Goal: Task Accomplishment & Management: Manage account settings

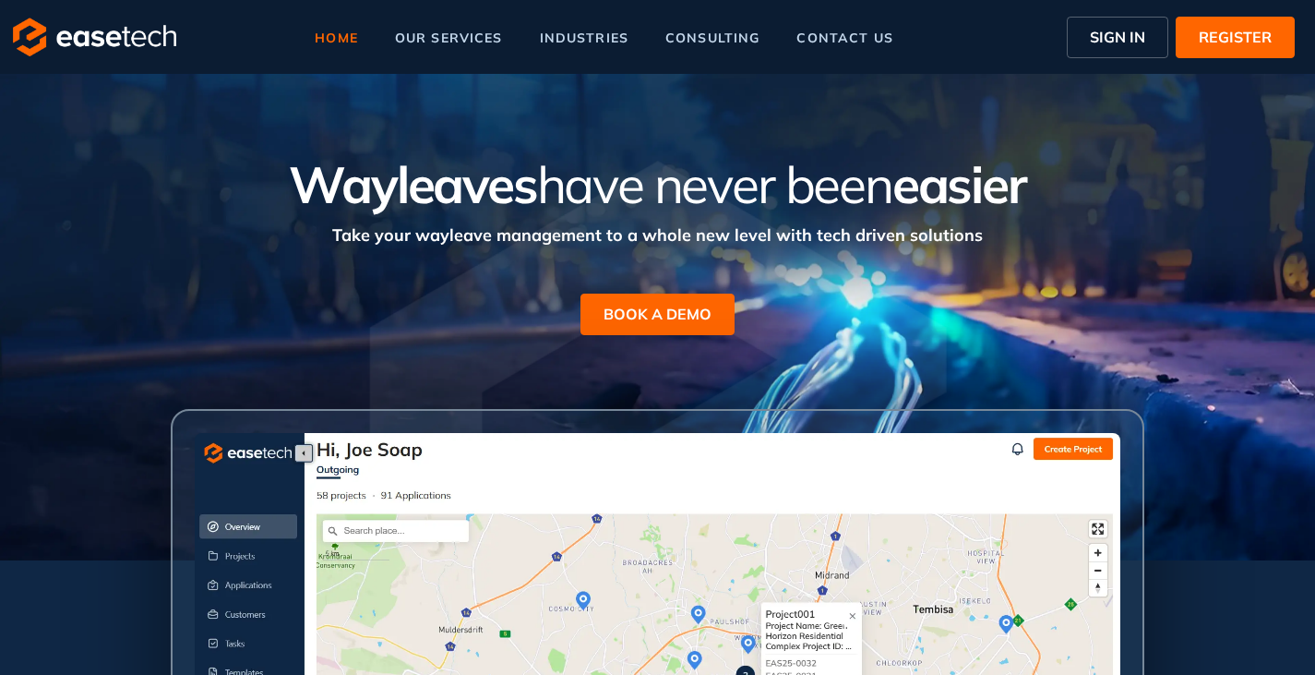
click at [1103, 41] on span "SIGN IN" at bounding box center [1117, 37] width 55 height 22
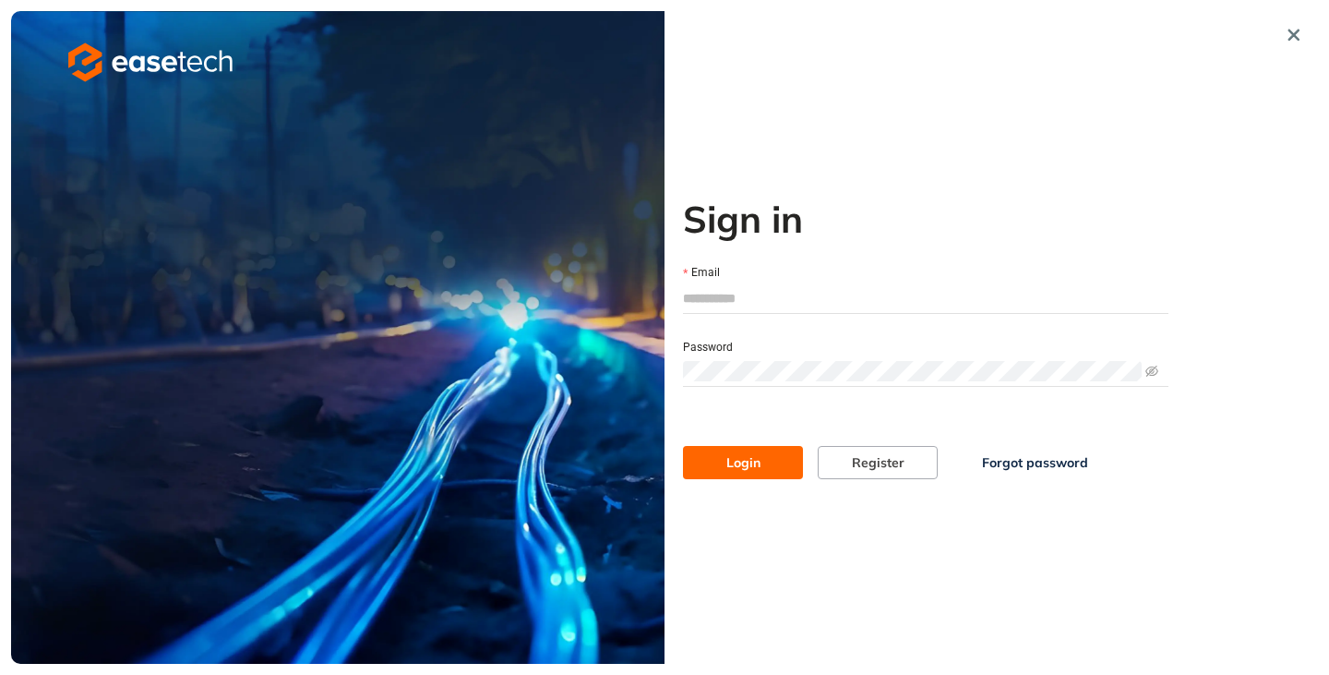
click at [768, 305] on input "Email" at bounding box center [926, 298] width 486 height 28
type input "**********"
click at [750, 457] on span "Login" at bounding box center [743, 462] width 34 height 20
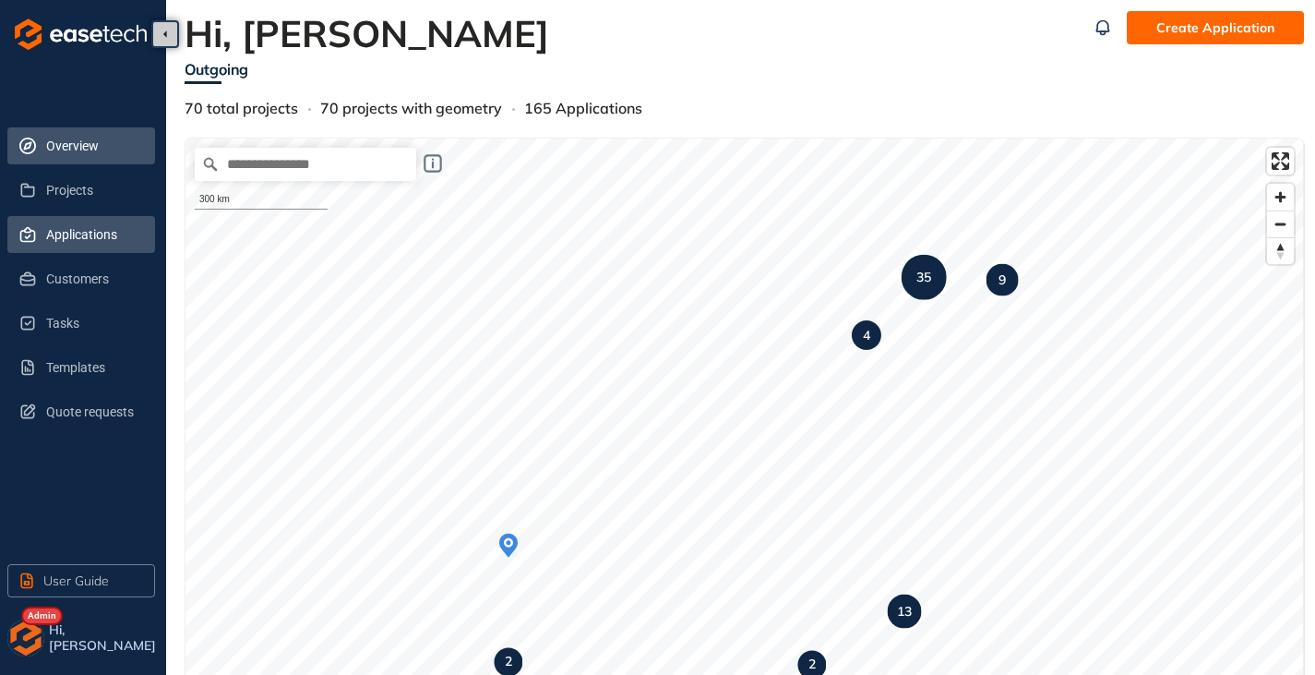
click at [62, 242] on span "Applications" at bounding box center [93, 234] width 94 height 37
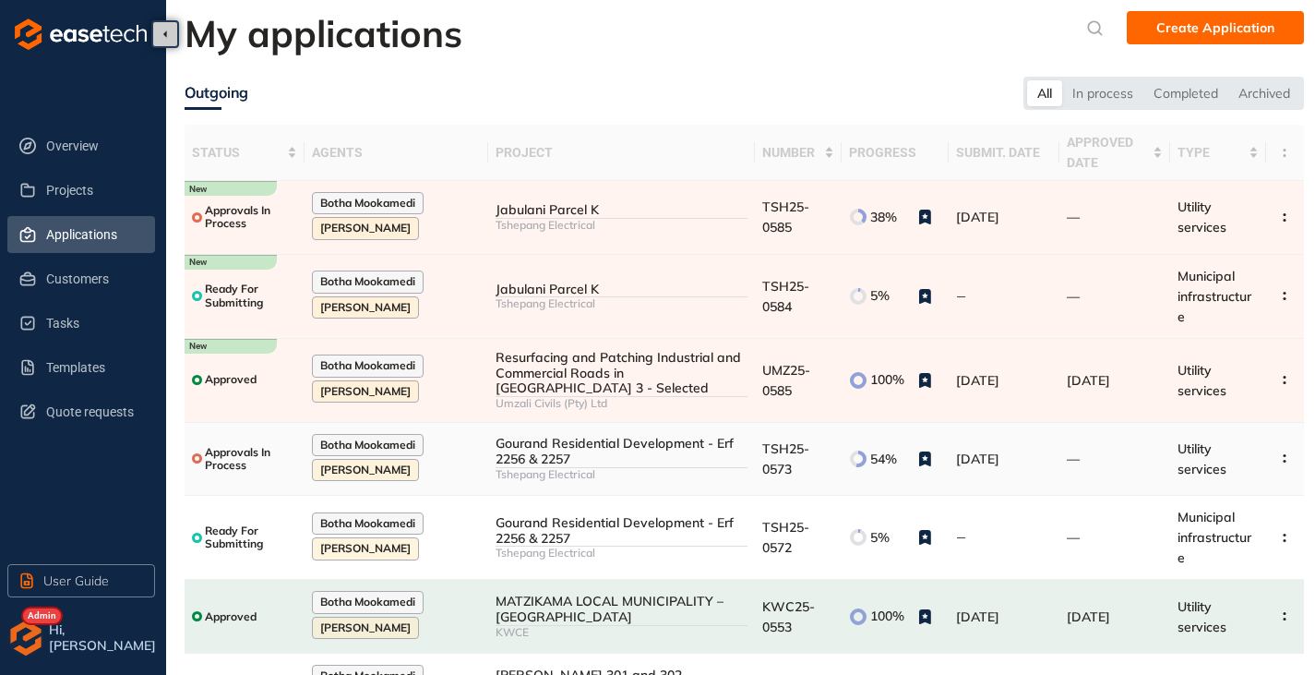
click at [594, 468] on div "Tshepang Electrical" at bounding box center [622, 474] width 252 height 13
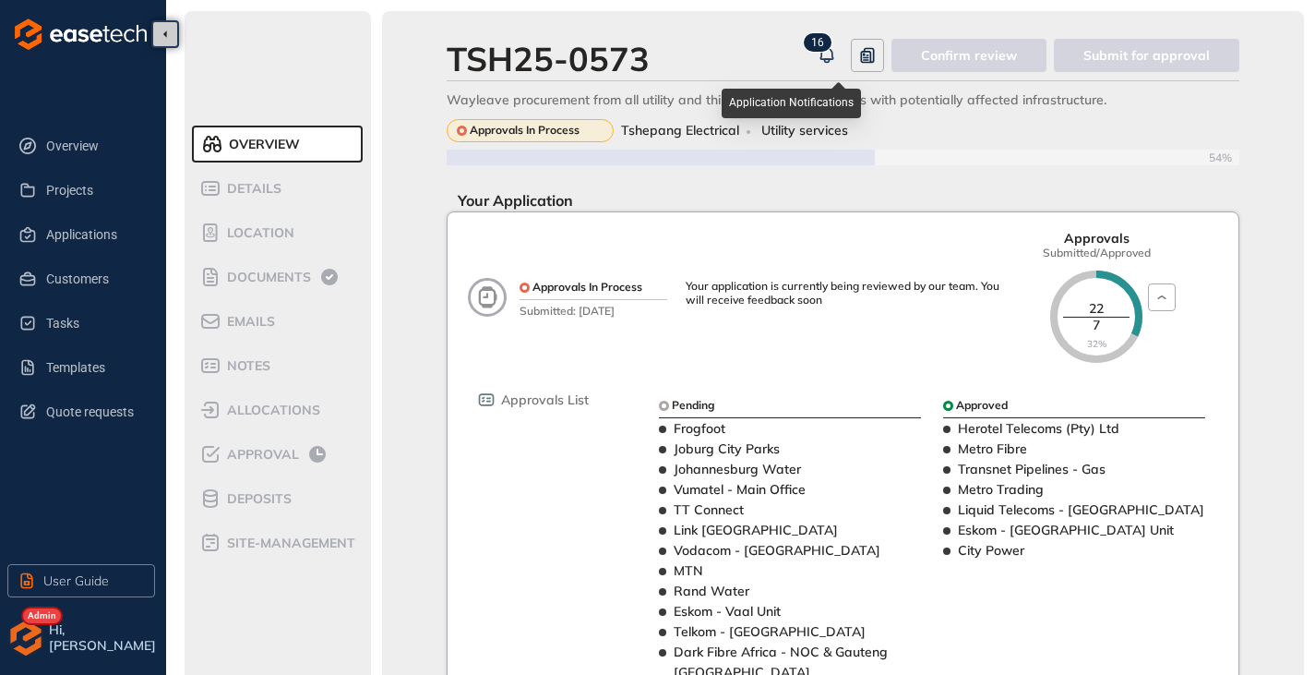
click at [831, 49] on sup "1 6" at bounding box center [818, 42] width 28 height 18
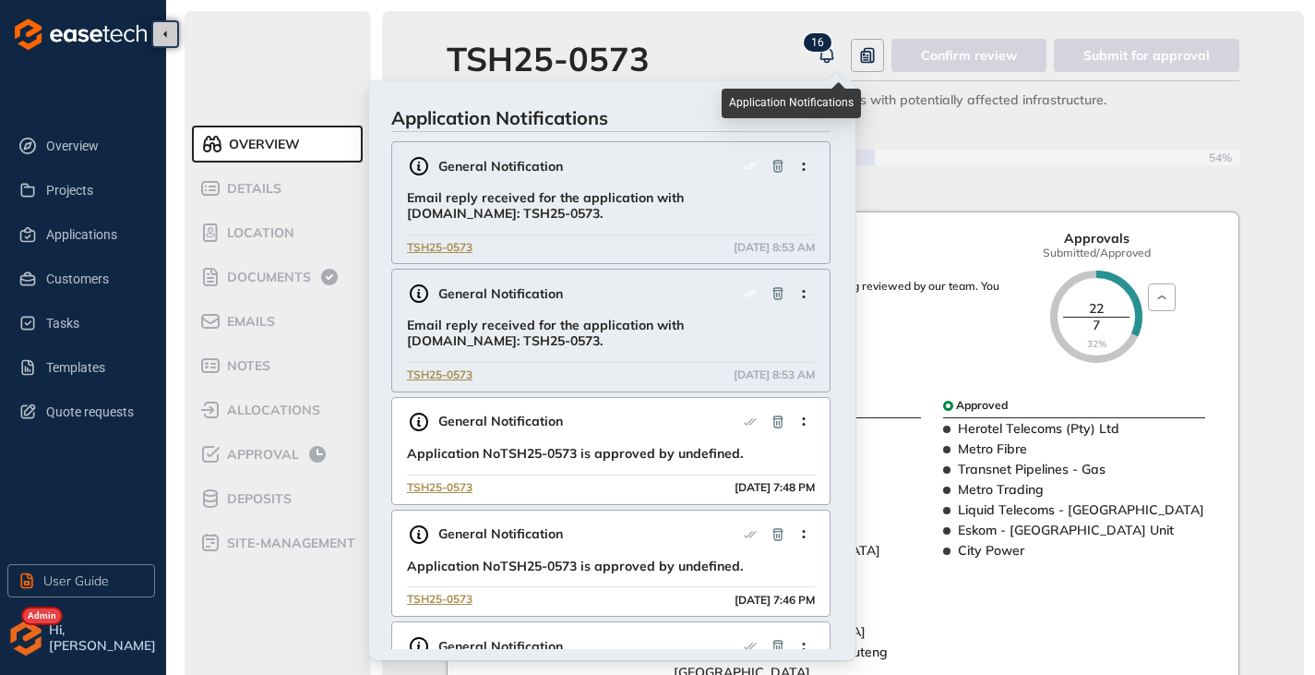
click at [831, 49] on sup "1 6" at bounding box center [818, 42] width 28 height 18
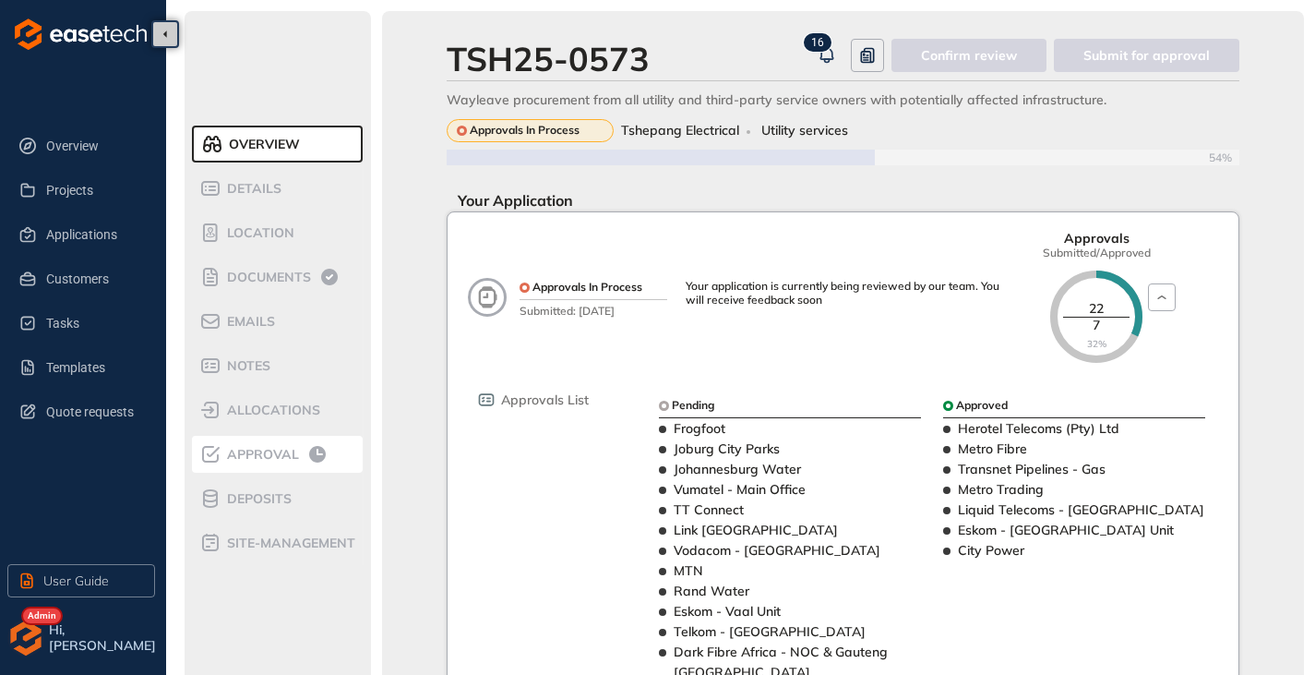
click at [268, 458] on span "Approval" at bounding box center [261, 455] width 78 height 16
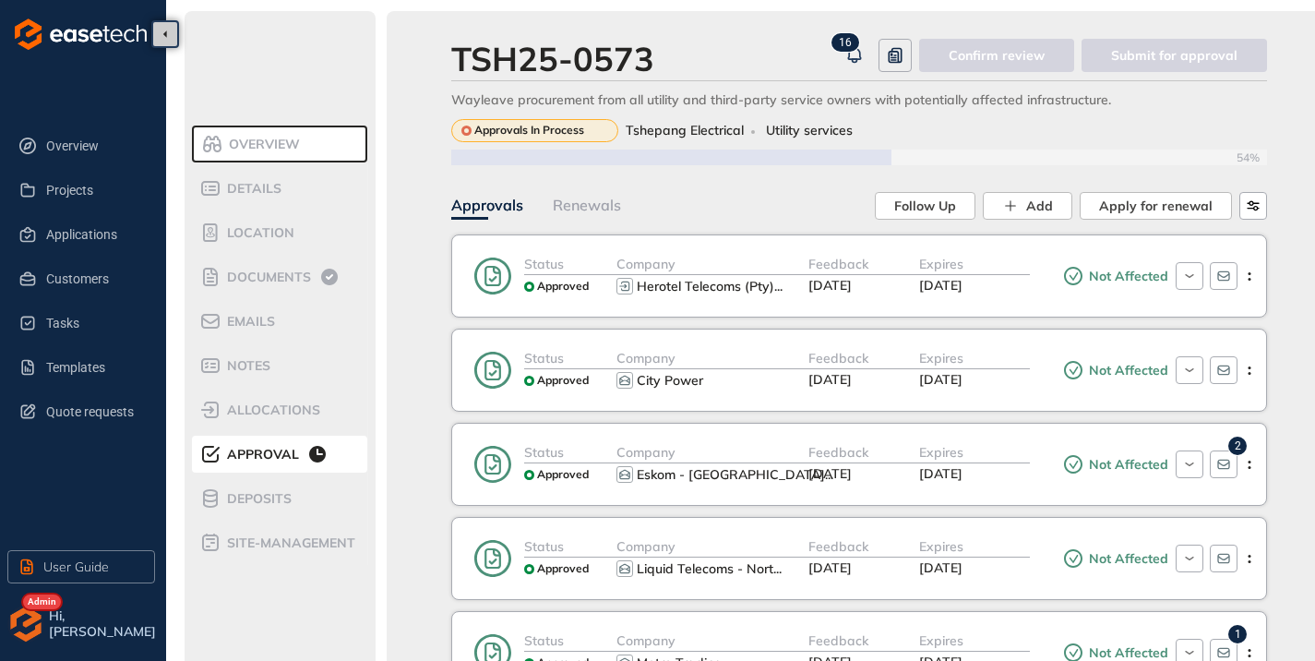
click at [252, 149] on span "Overview" at bounding box center [261, 145] width 77 height 16
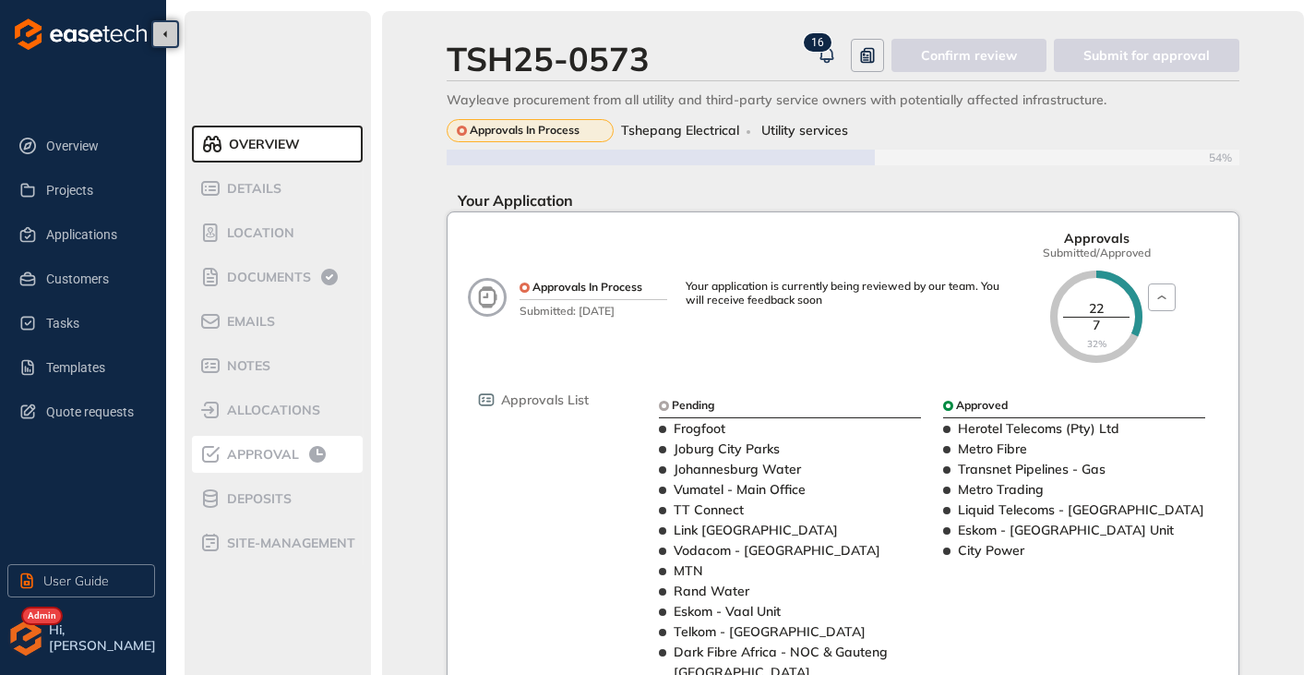
click at [262, 457] on span "Approval" at bounding box center [261, 455] width 78 height 16
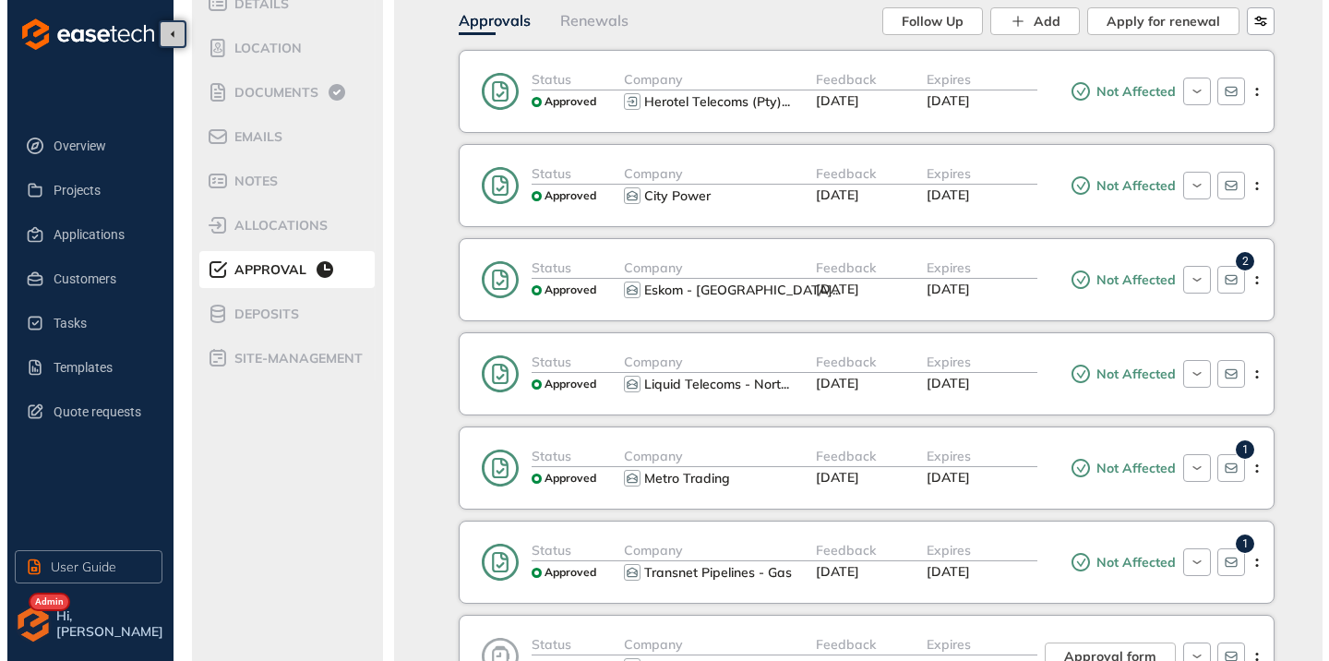
scroll to position [277, 0]
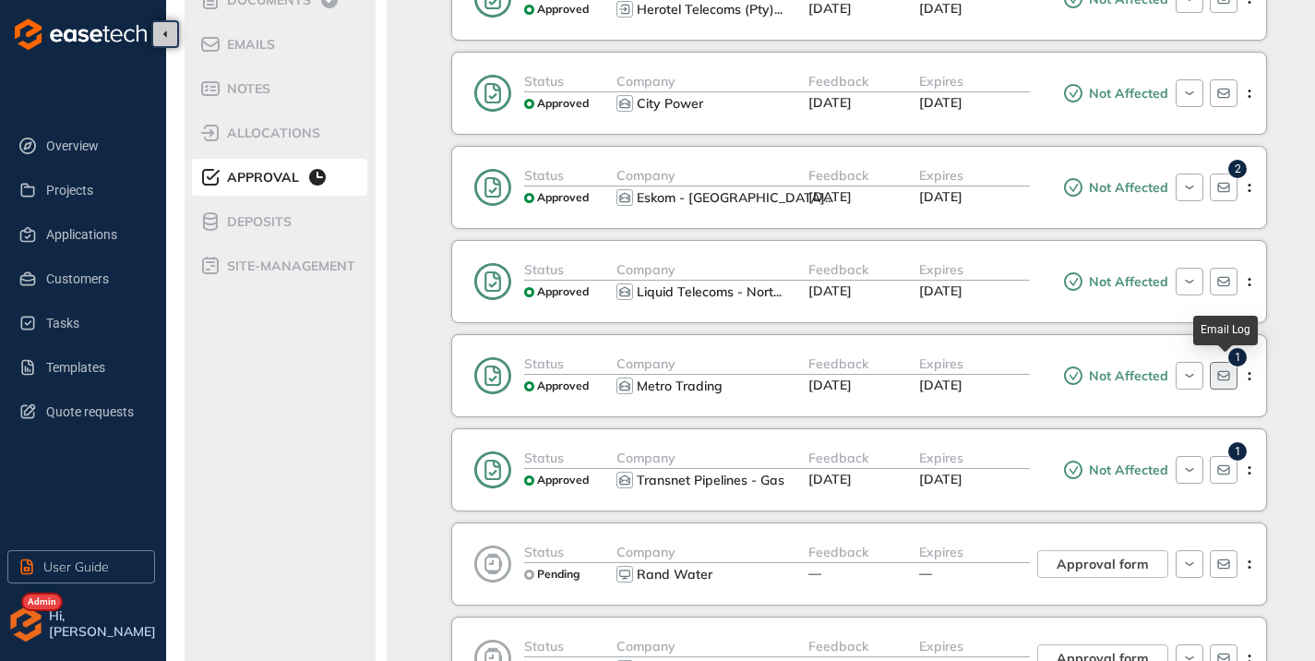
click at [1218, 378] on icon "button" at bounding box center [1224, 376] width 12 height 10
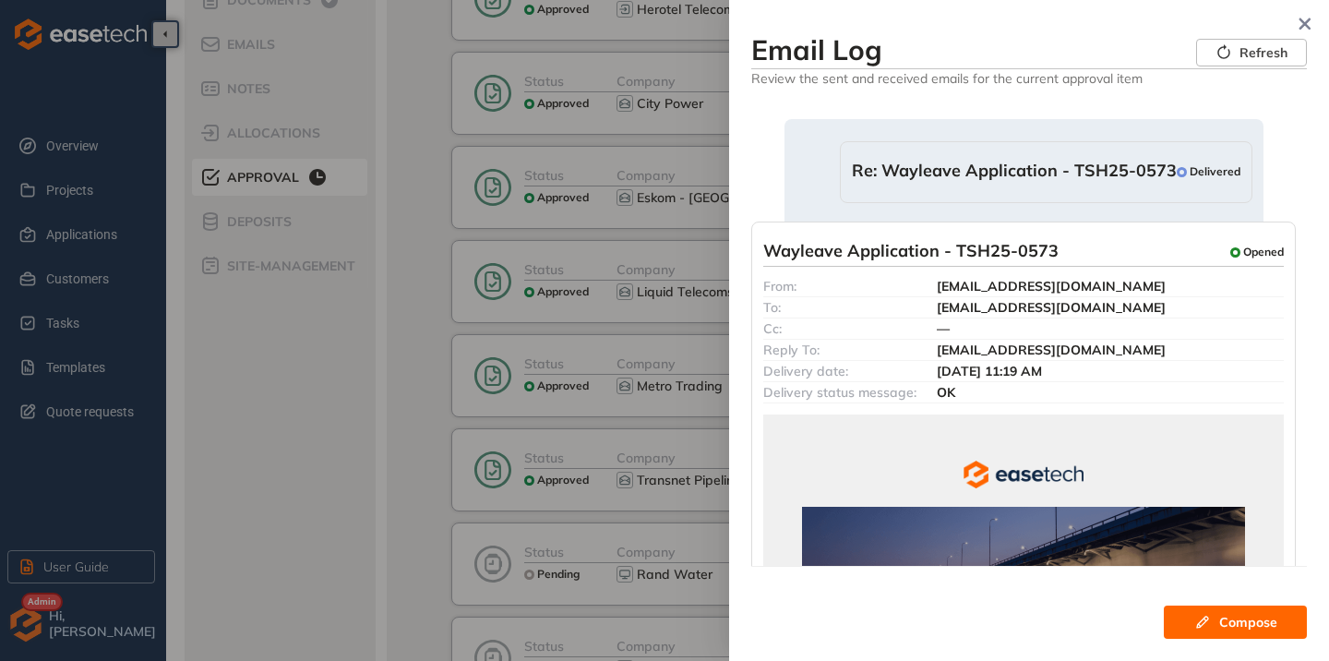
scroll to position [0, 0]
click at [1045, 180] on span "Re: Wayleave Application - TSH25-0573" at bounding box center [1014, 173] width 325 height 23
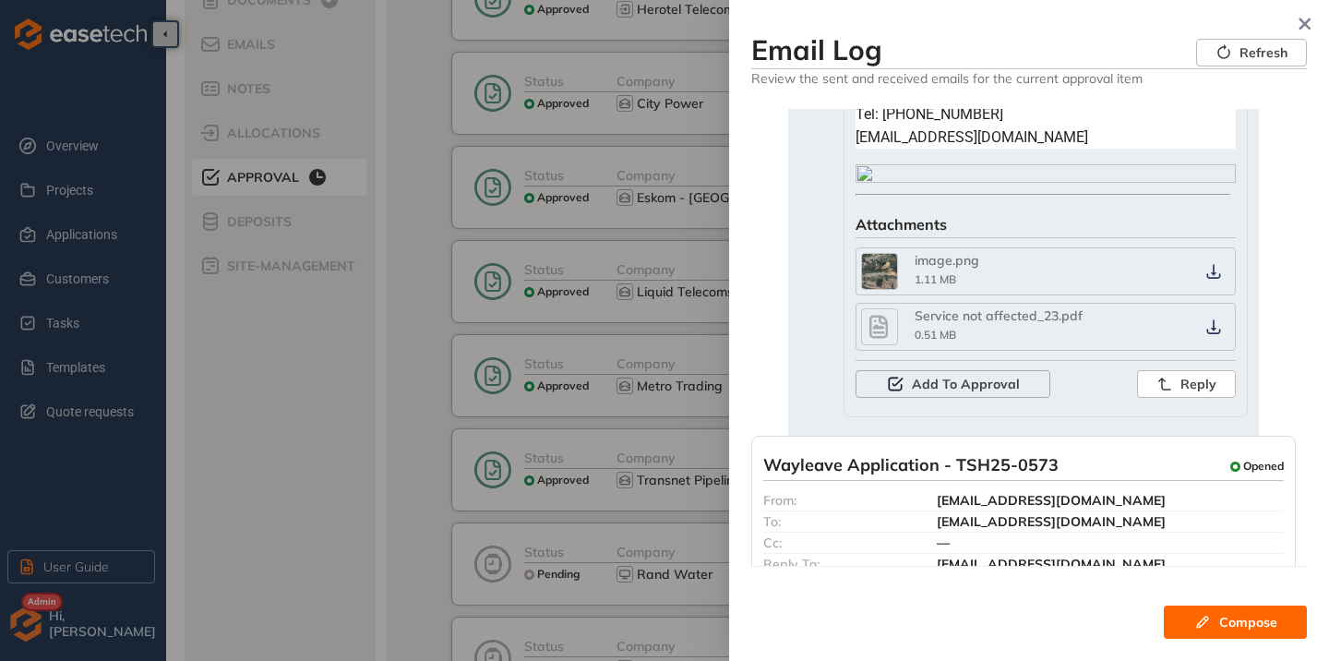
scroll to position [462, 0]
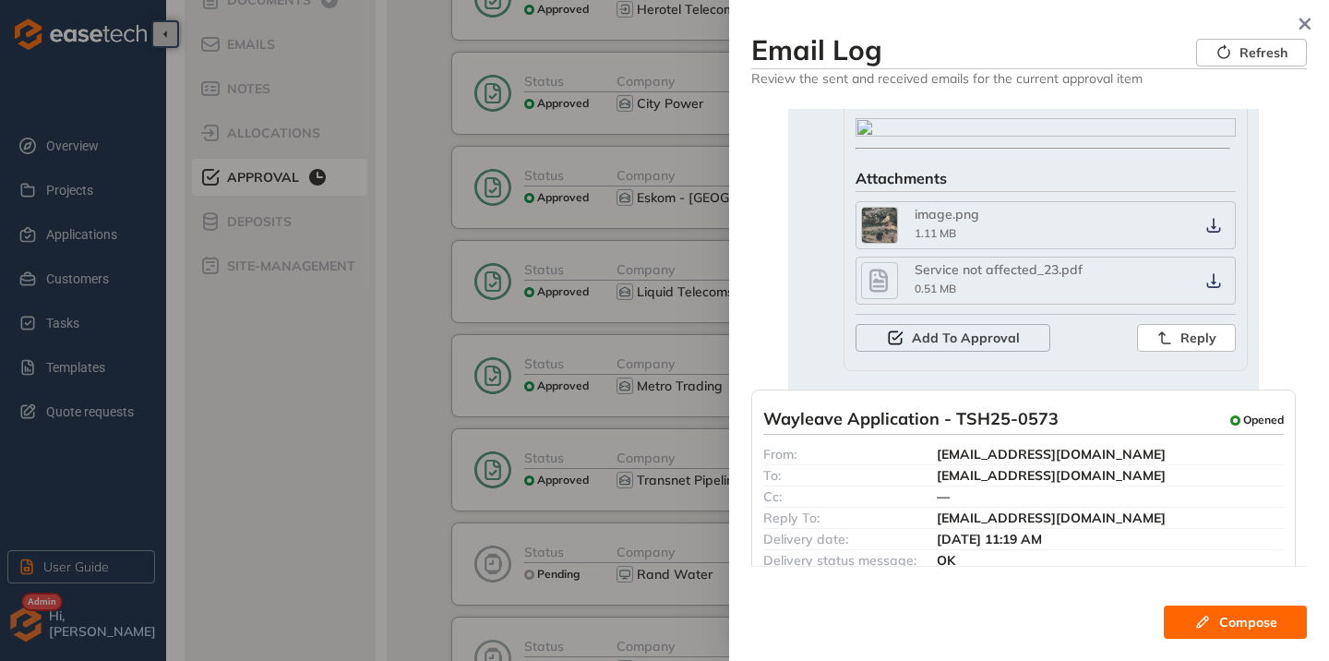
click at [865, 287] on icon "button" at bounding box center [879, 280] width 28 height 33
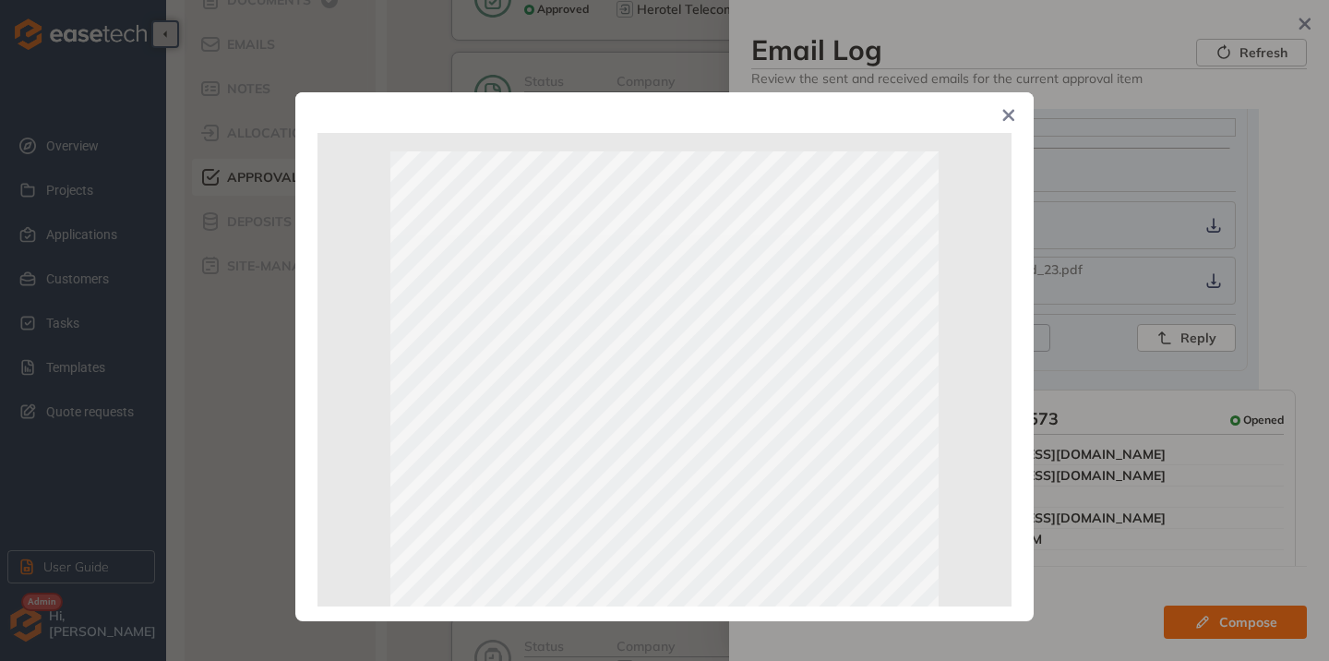
click at [995, 114] on span "Close" at bounding box center [1009, 117] width 50 height 50
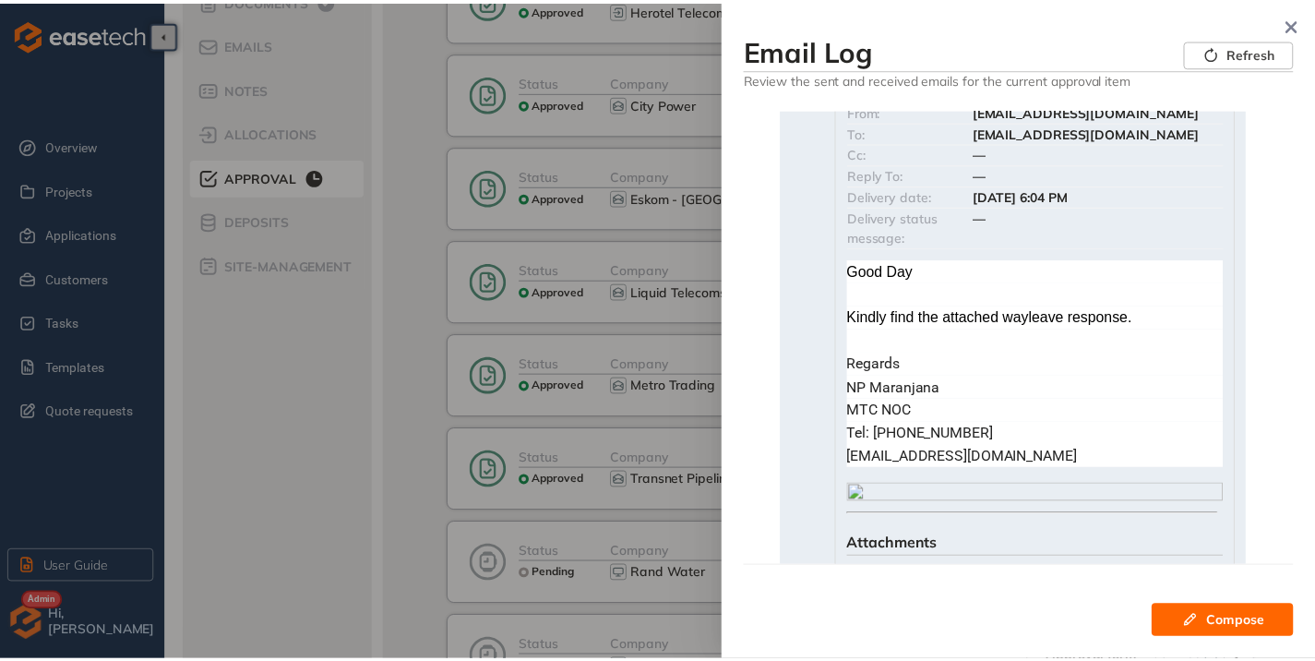
scroll to position [0, 0]
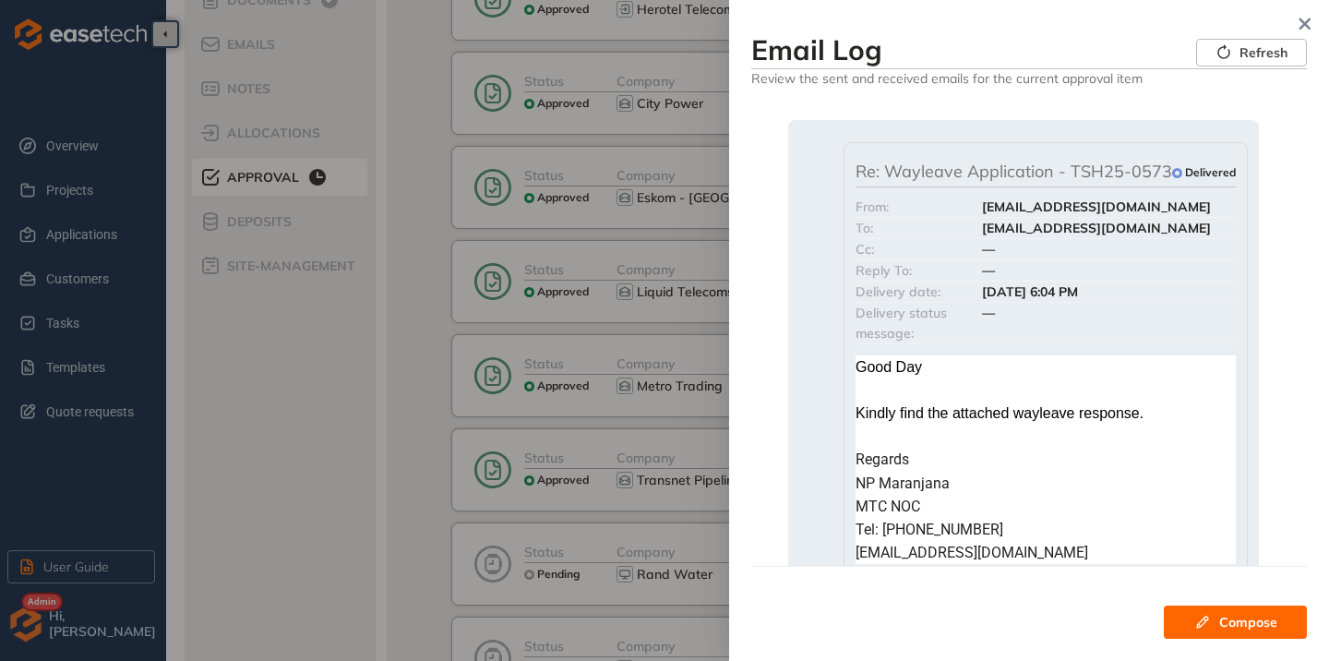
click at [1017, 138] on div "Re: Wayleave Application - TSH25-0573 Delivered From: [EMAIL_ADDRESS][DOMAIN_NA…" at bounding box center [1023, 491] width 471 height 742
click at [1014, 168] on span "Re: Wayleave Application - TSH25-0573" at bounding box center [1014, 173] width 317 height 23
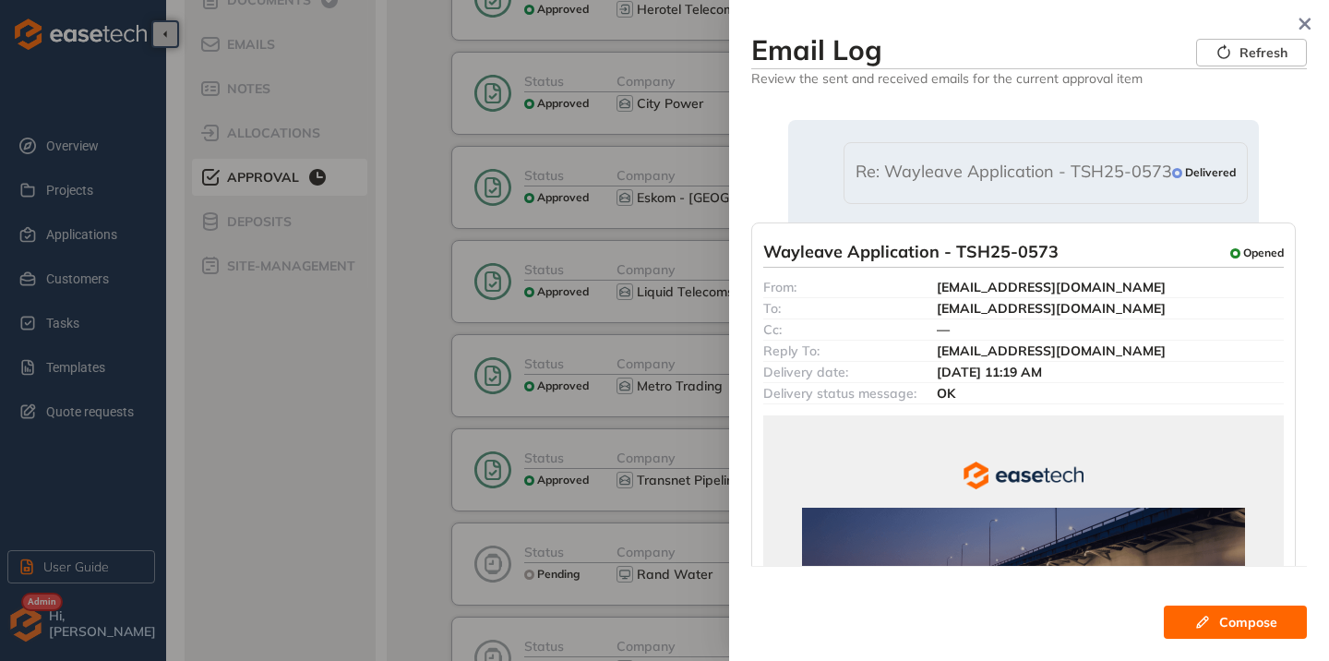
click at [1014, 168] on span "Re: Wayleave Application - TSH25-0573" at bounding box center [1014, 173] width 317 height 23
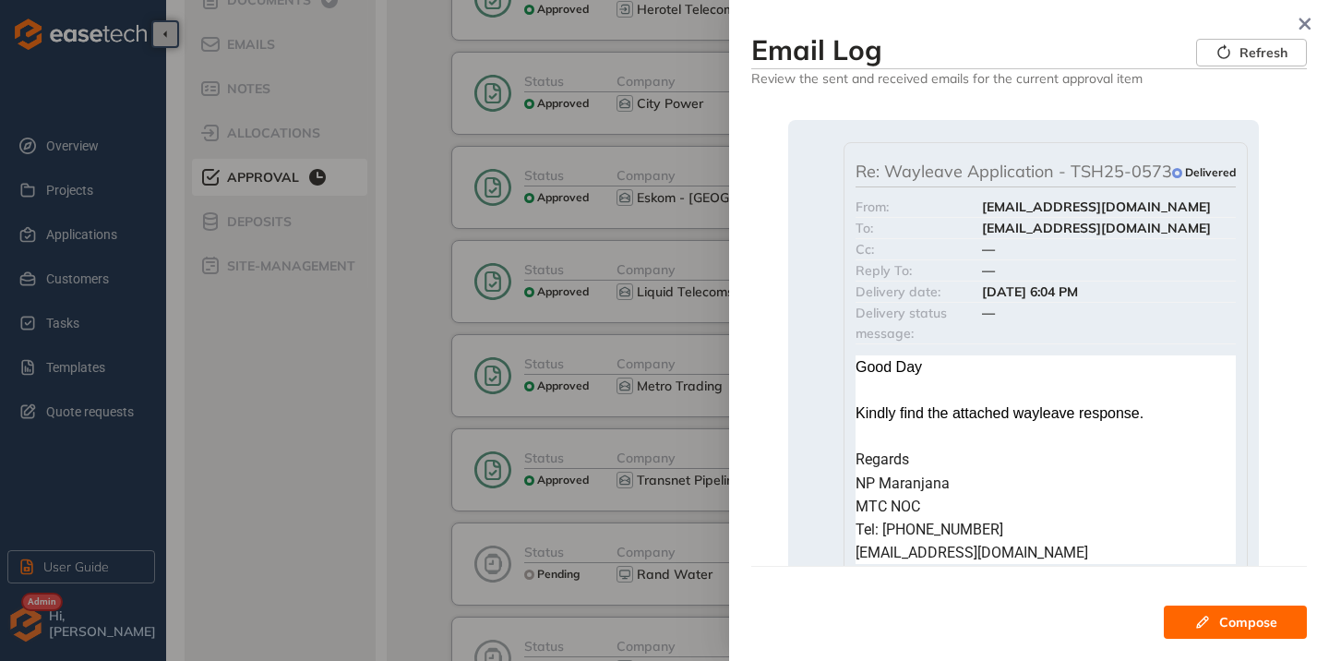
click at [1014, 168] on span "Re: Wayleave Application - TSH25-0573" at bounding box center [1014, 173] width 317 height 23
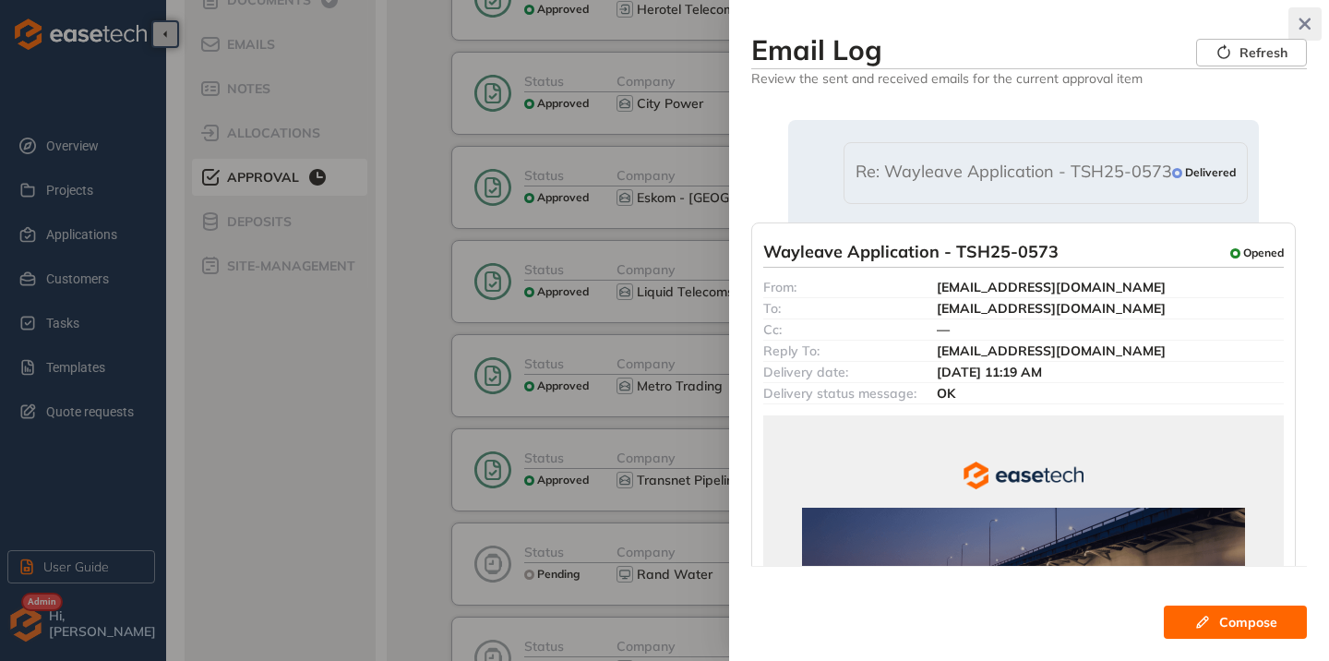
click at [1303, 19] on icon "button" at bounding box center [1305, 24] width 18 height 13
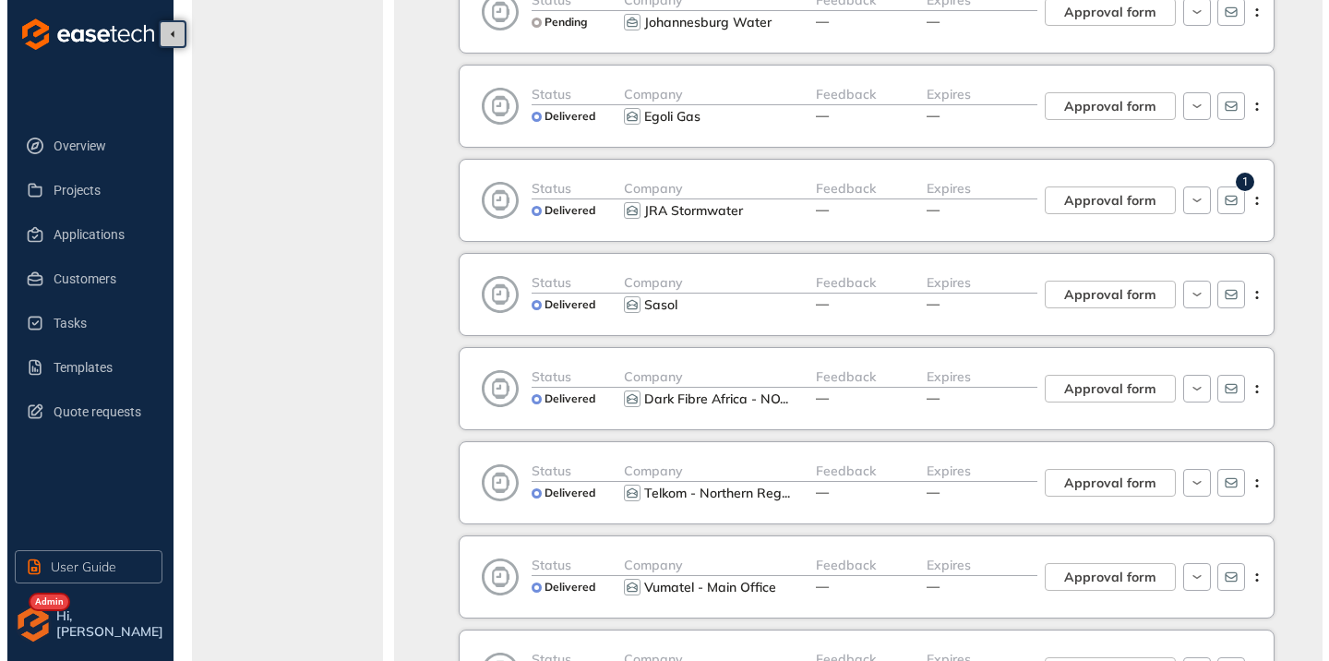
scroll to position [1015, 0]
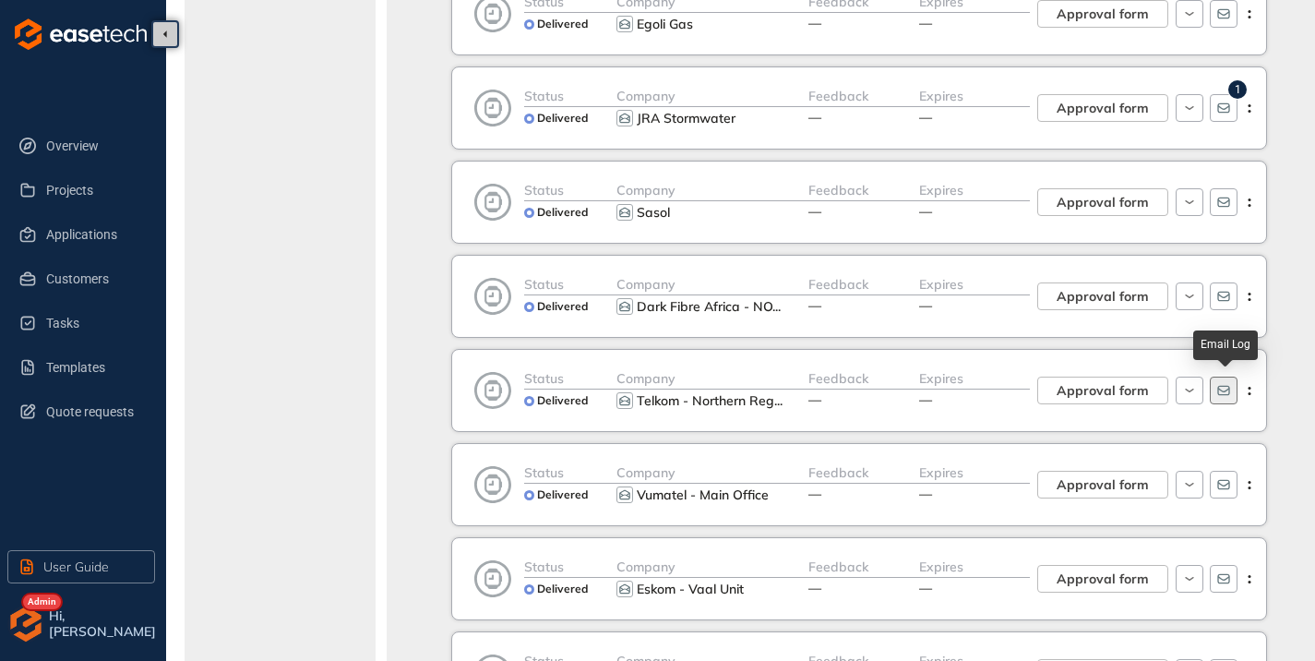
click at [1232, 383] on button "button" at bounding box center [1224, 391] width 28 height 28
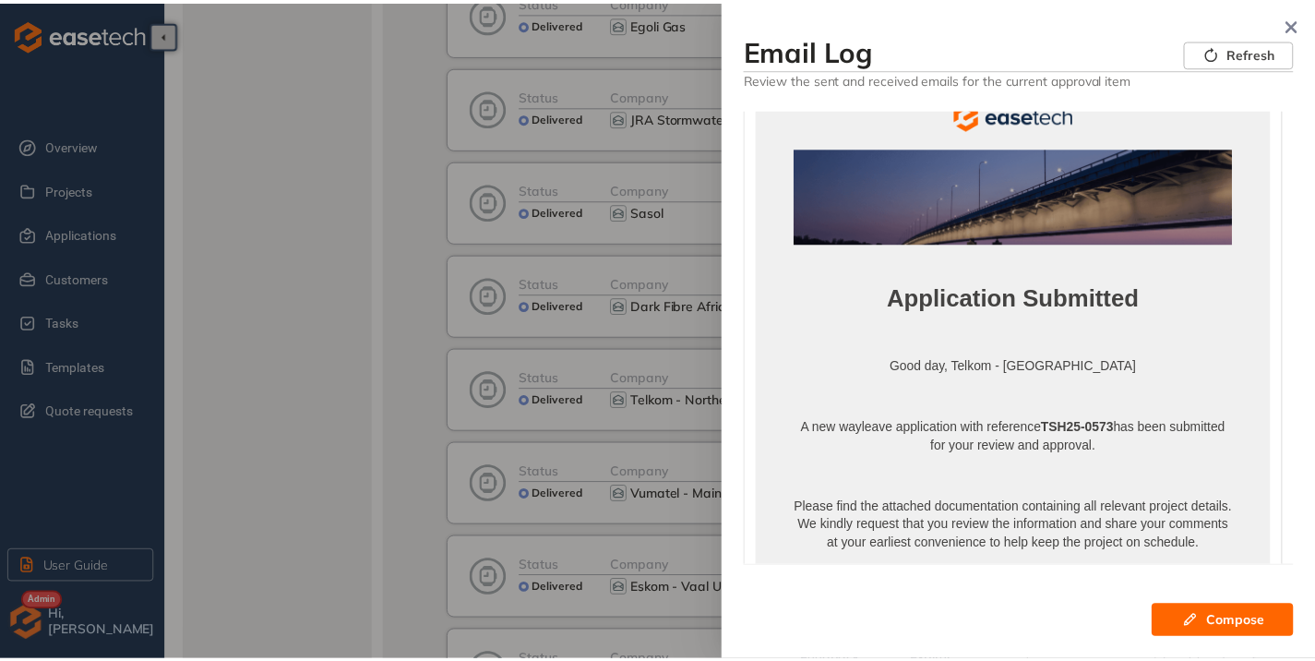
scroll to position [0, 0]
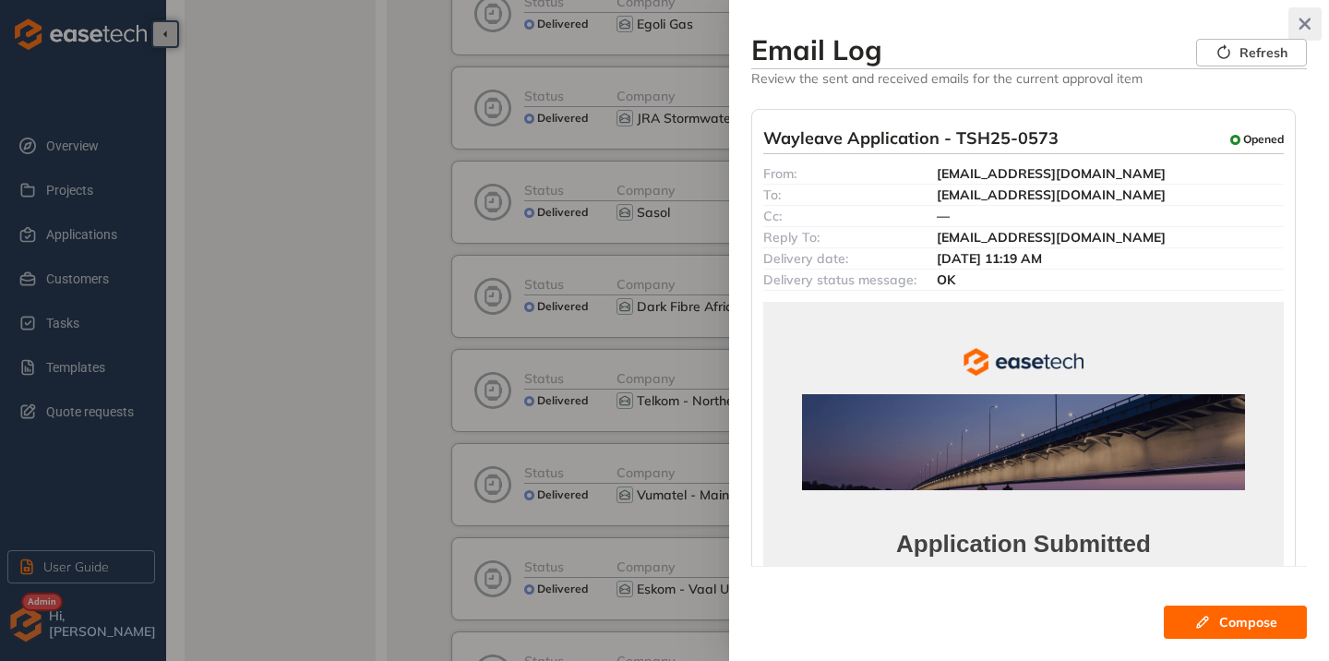
click at [1300, 22] on icon "button" at bounding box center [1305, 24] width 18 height 13
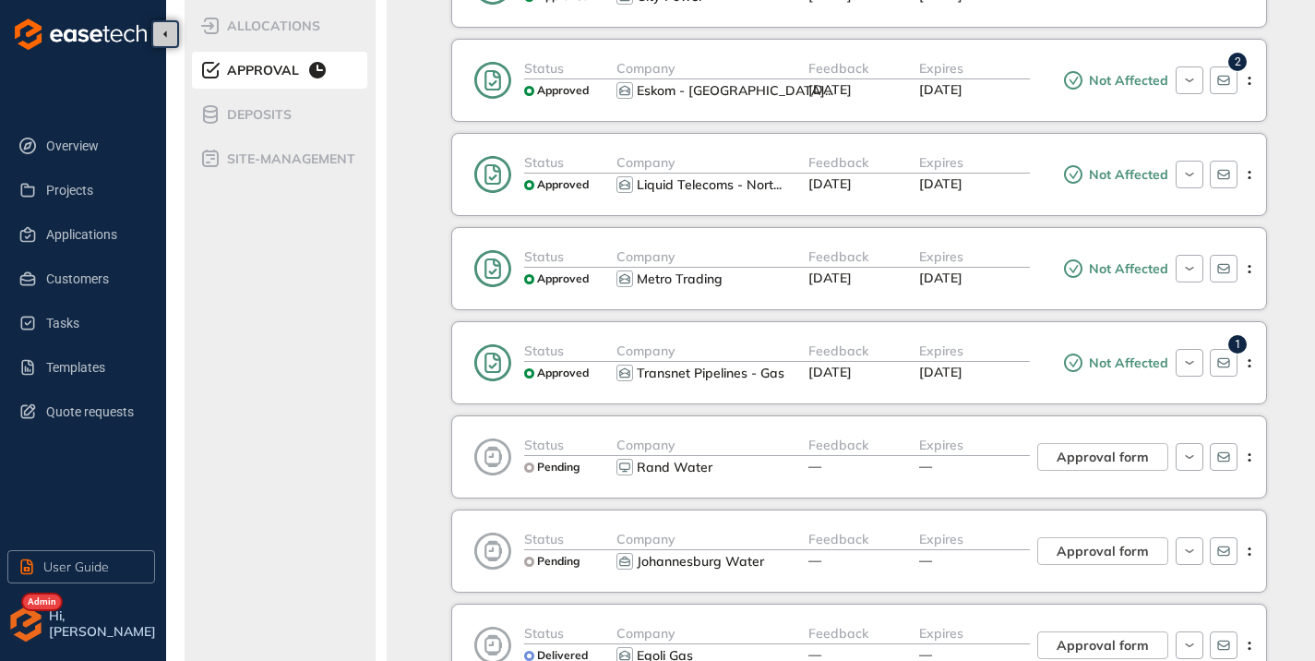
scroll to position [277, 0]
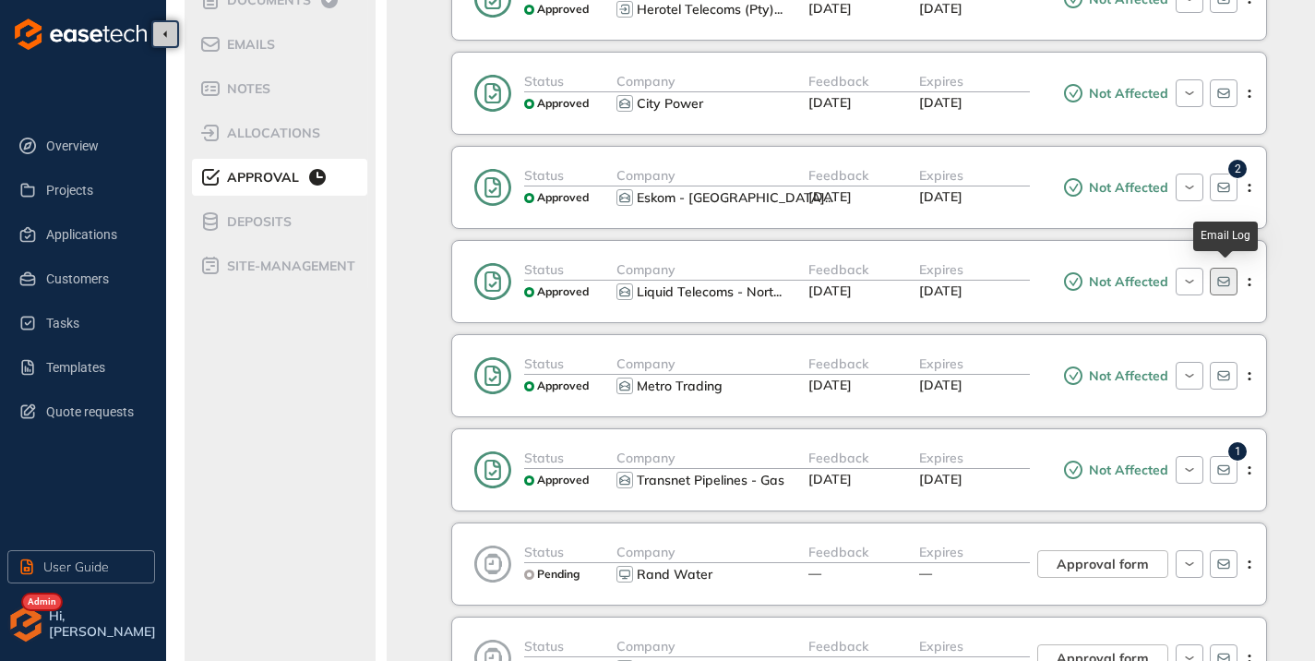
click at [1219, 277] on icon "button" at bounding box center [1224, 282] width 12 height 10
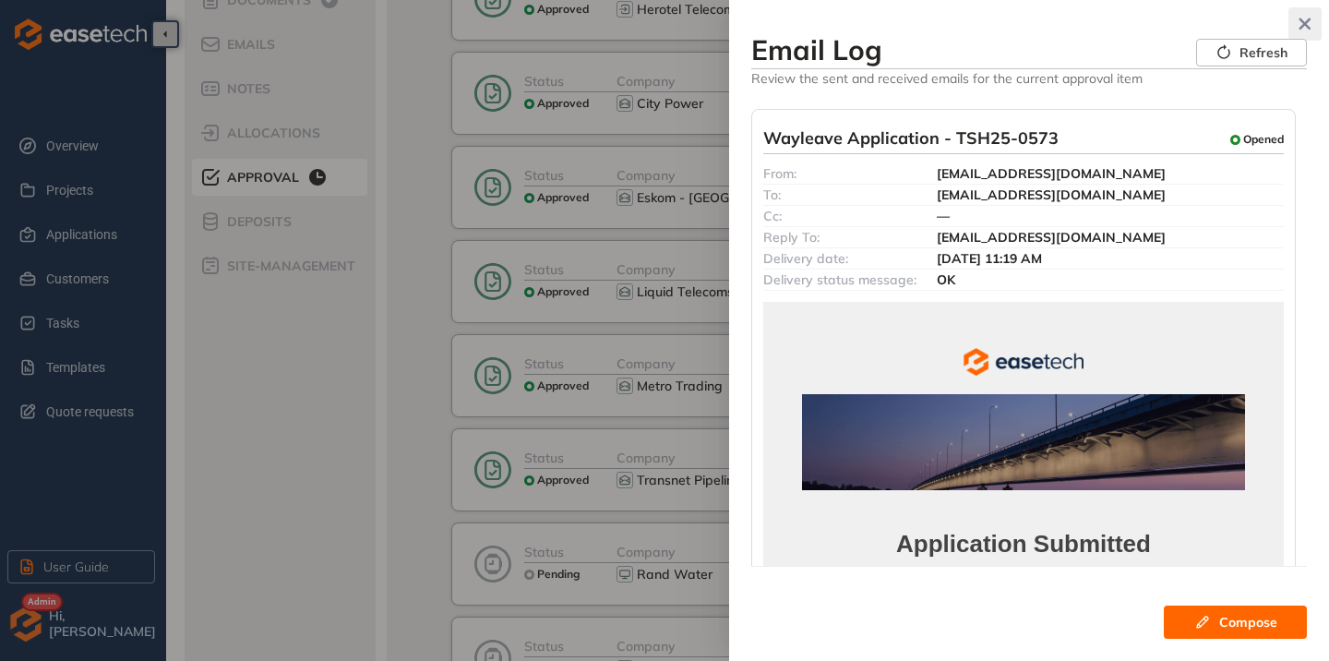
click at [1310, 19] on icon "button" at bounding box center [1306, 24] width 12 height 12
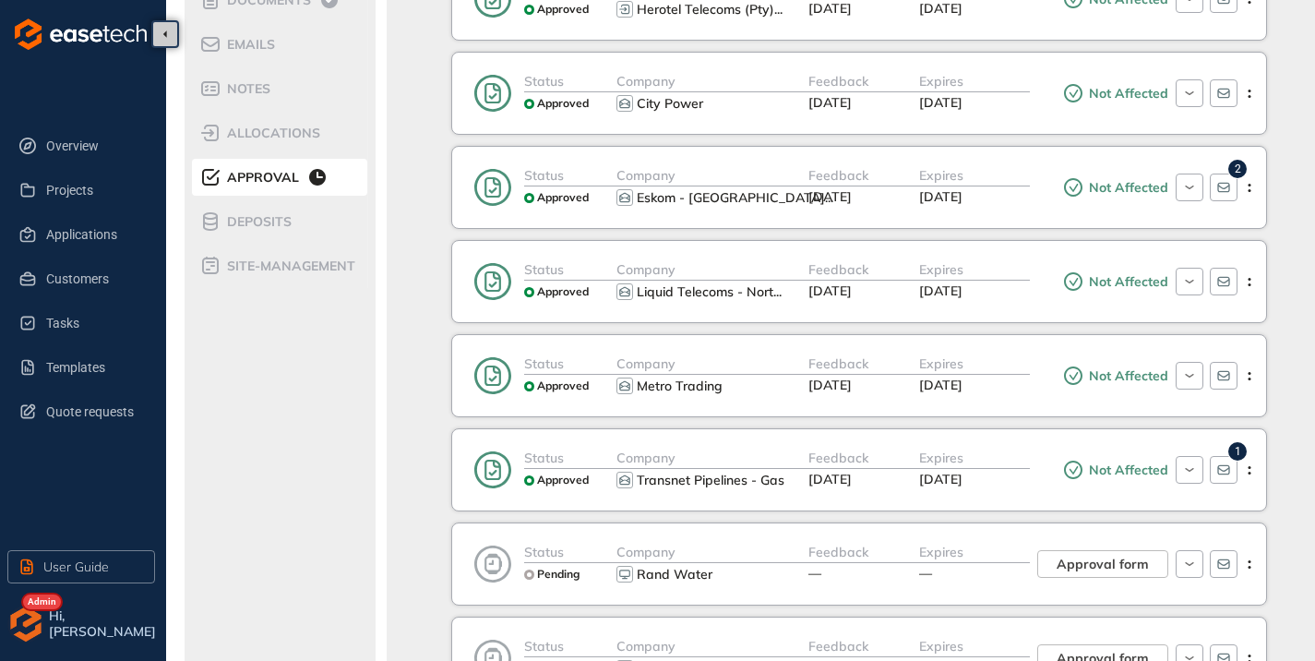
click at [985, 305] on div "Status Approved Company Liquid Telecoms - Nort ... Feedback [DATE] Expires [DAT…" at bounding box center [859, 281] width 816 height 83
click at [963, 295] on span "[DATE]" at bounding box center [940, 290] width 43 height 17
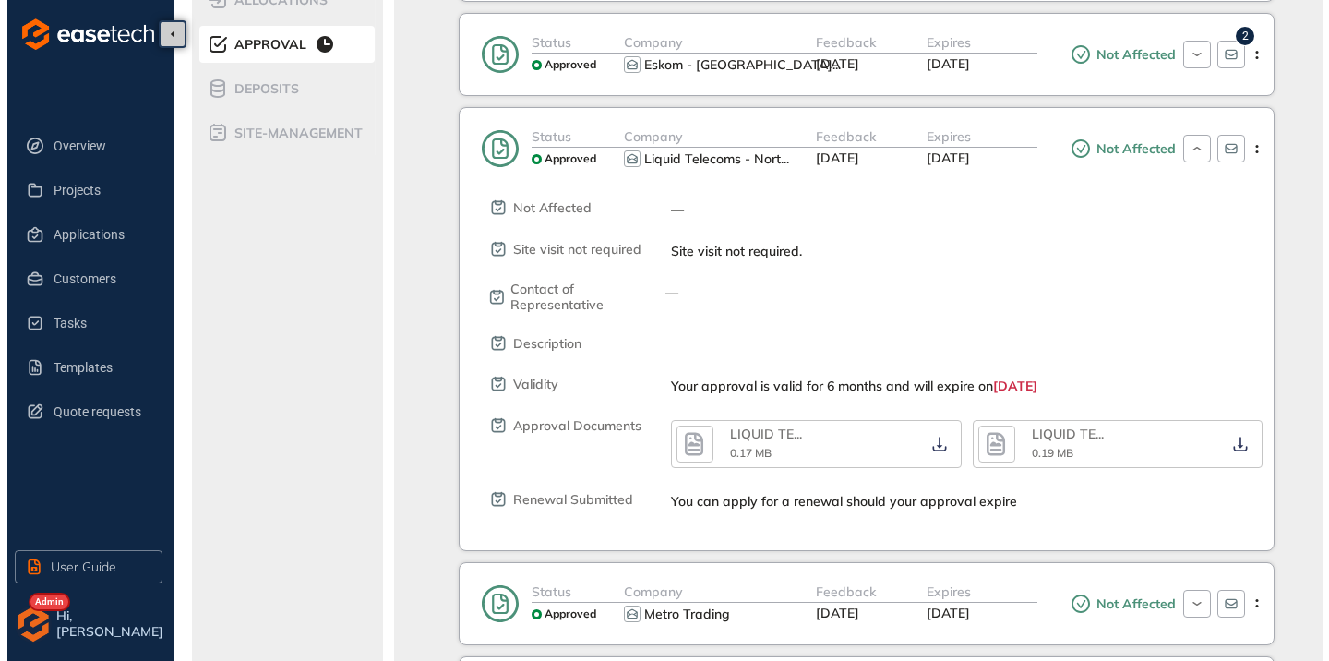
scroll to position [462, 0]
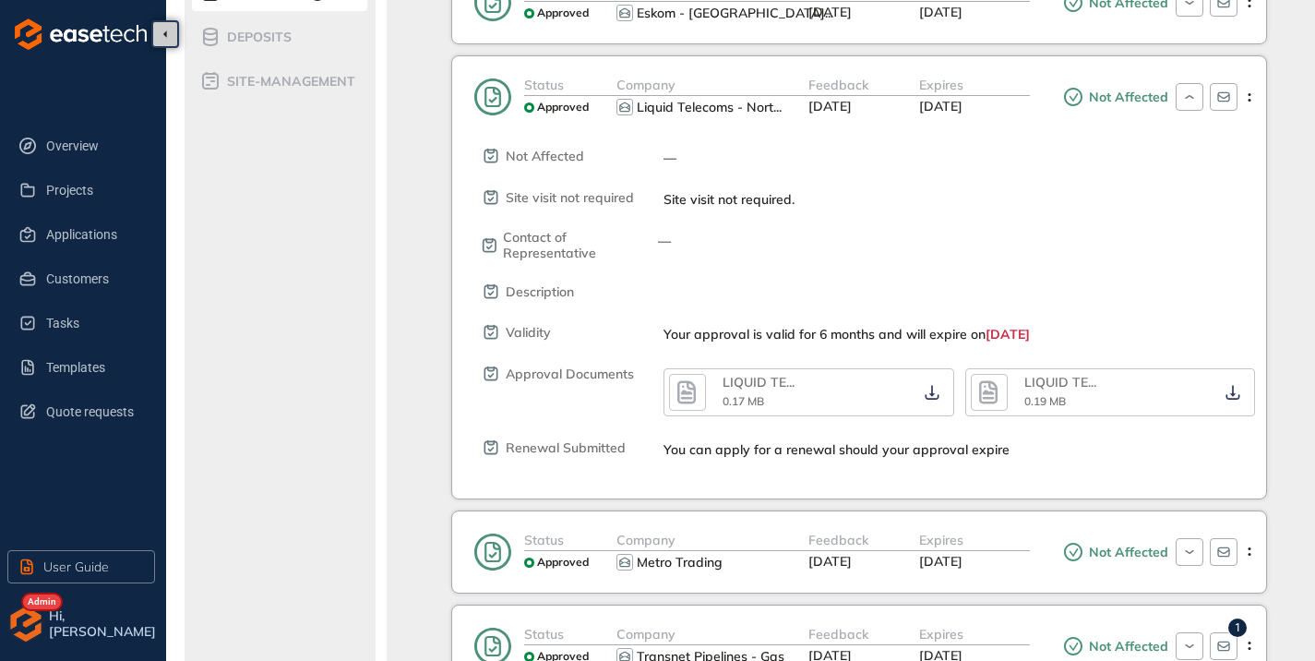
click at [699, 392] on icon "button" at bounding box center [687, 392] width 28 height 33
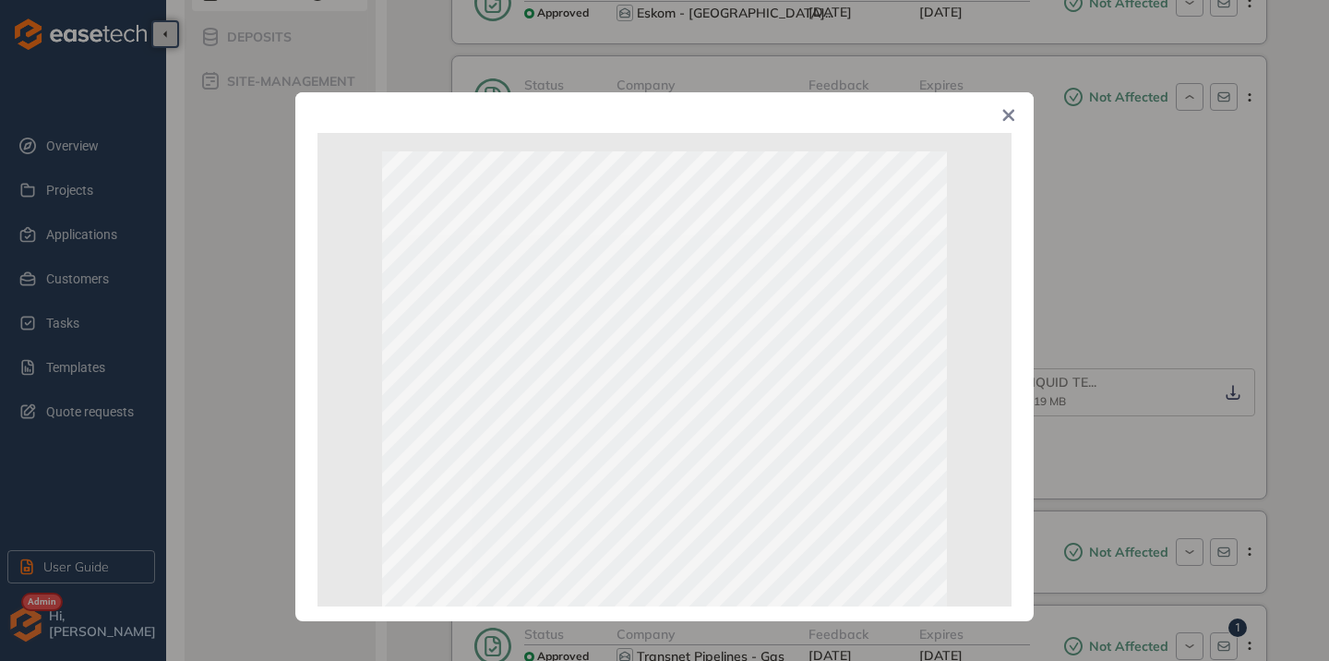
click at [1006, 120] on icon "Close" at bounding box center [1008, 115] width 13 height 13
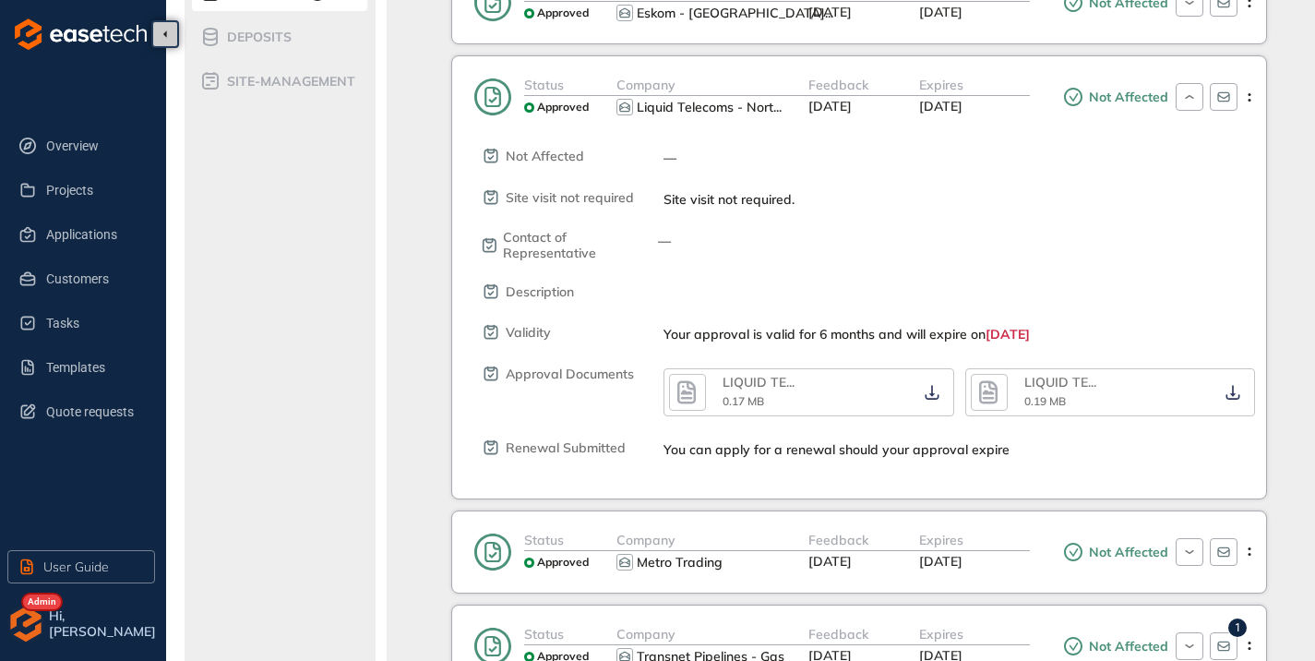
click at [1013, 390] on div "LIQUID TE ... 0.19 MB" at bounding box center [1094, 392] width 246 height 37
click at [1006, 393] on button "button" at bounding box center [989, 392] width 37 height 37
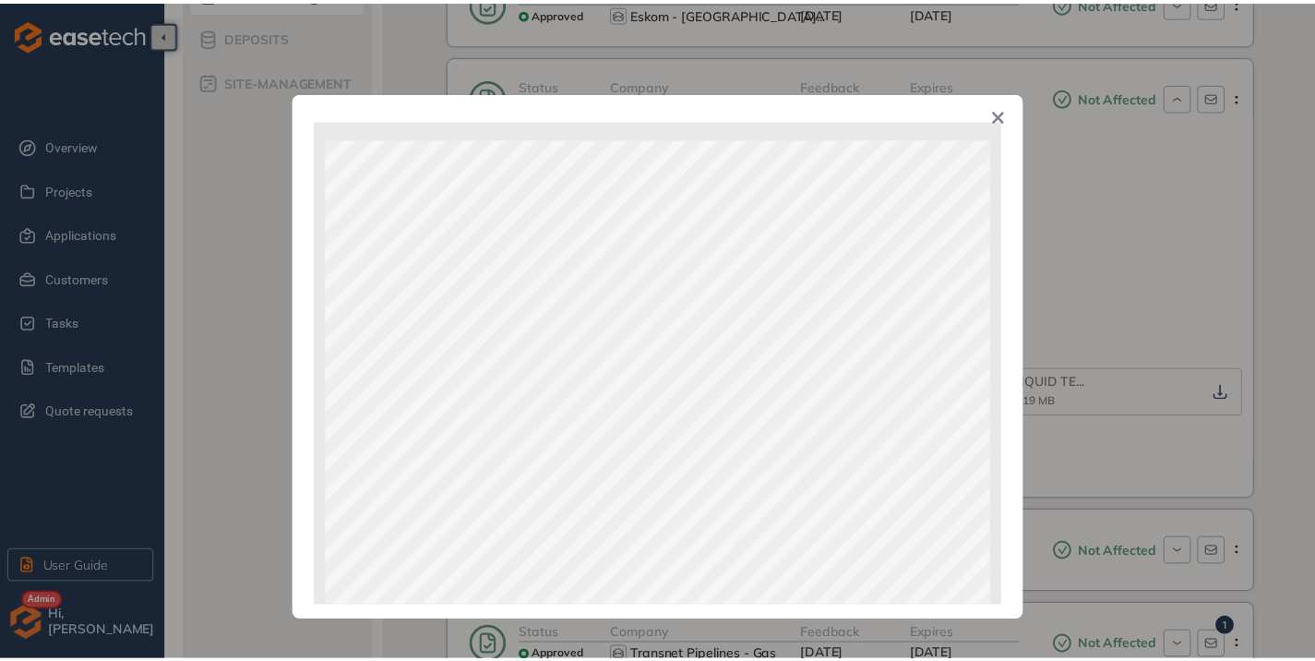
scroll to position [0, 0]
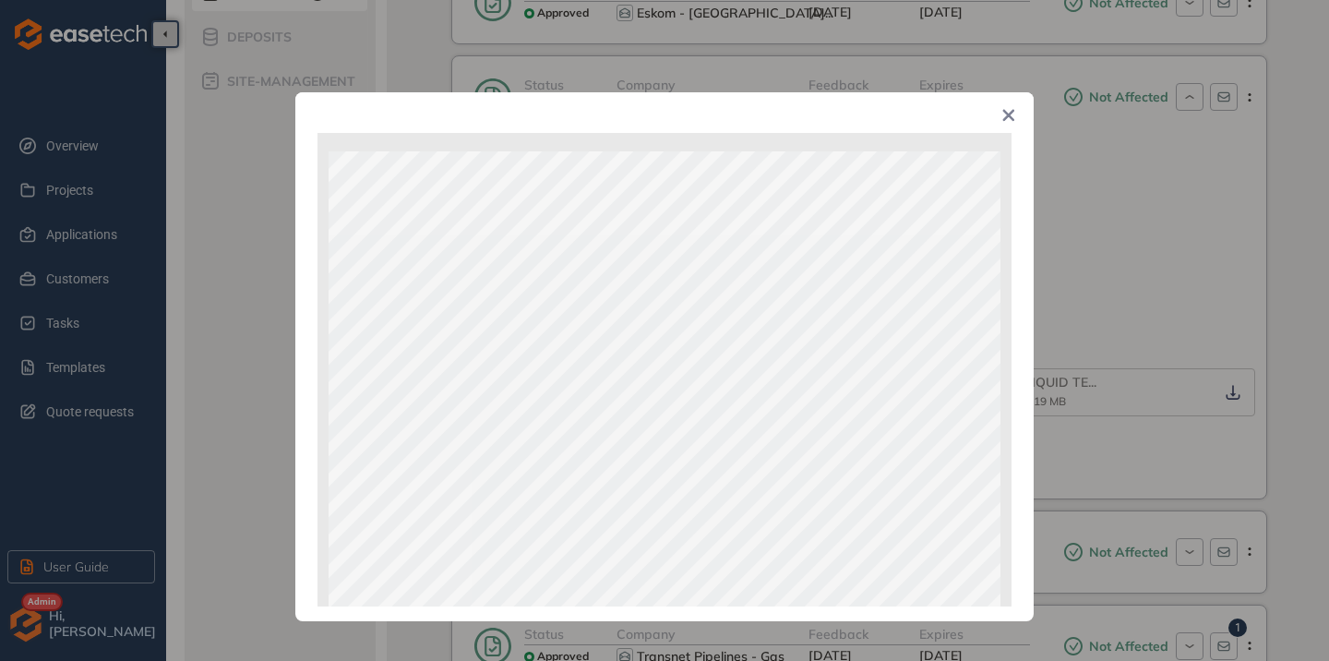
click at [1000, 111] on span "Close" at bounding box center [1009, 117] width 50 height 50
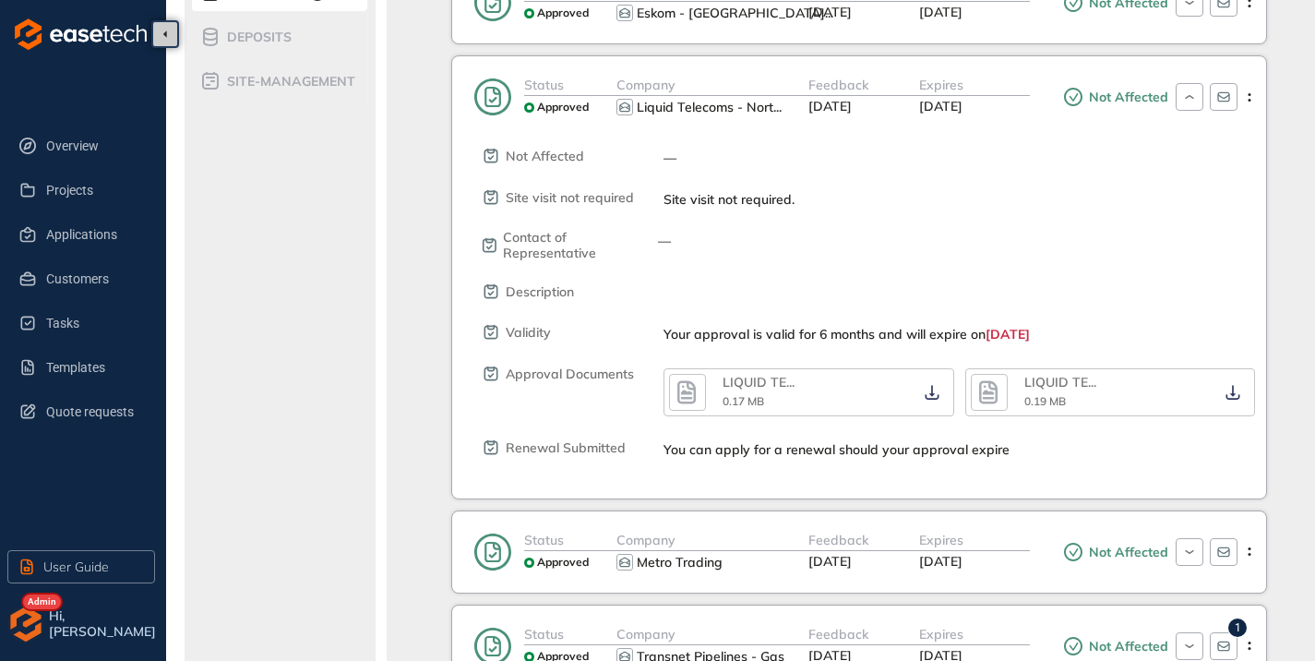
click at [994, 88] on div "Expires" at bounding box center [974, 85] width 111 height 21
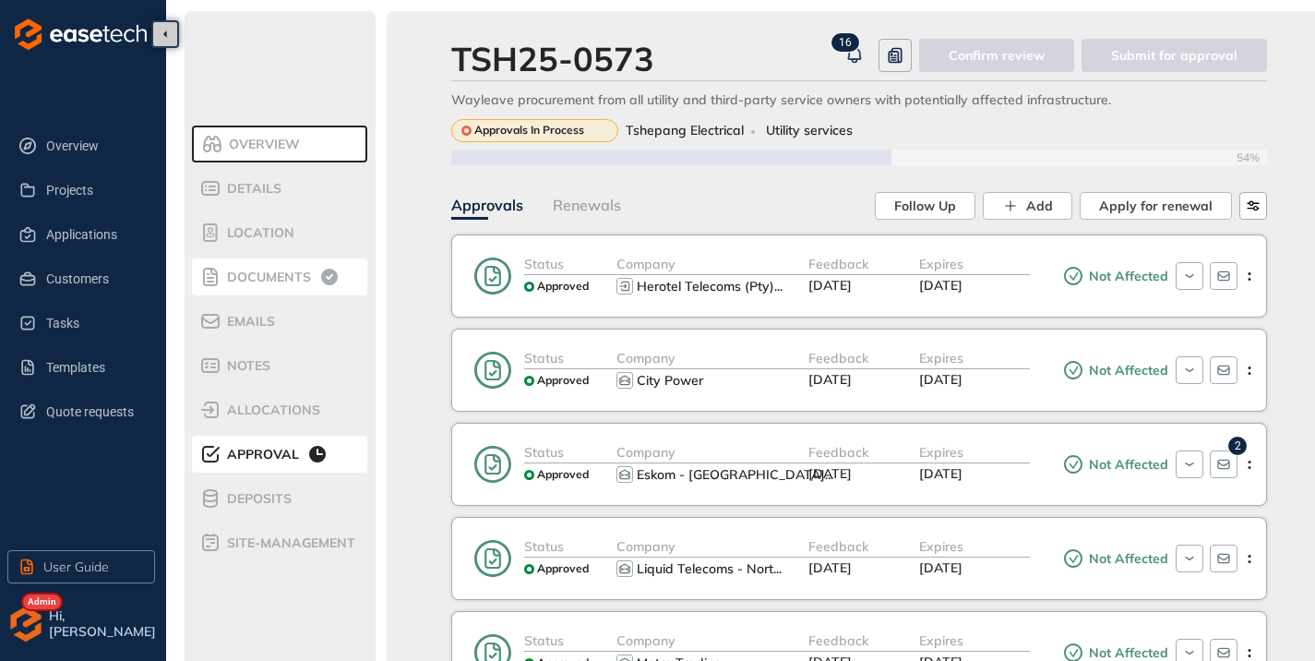
click at [241, 280] on span "Documents" at bounding box center [267, 278] width 90 height 16
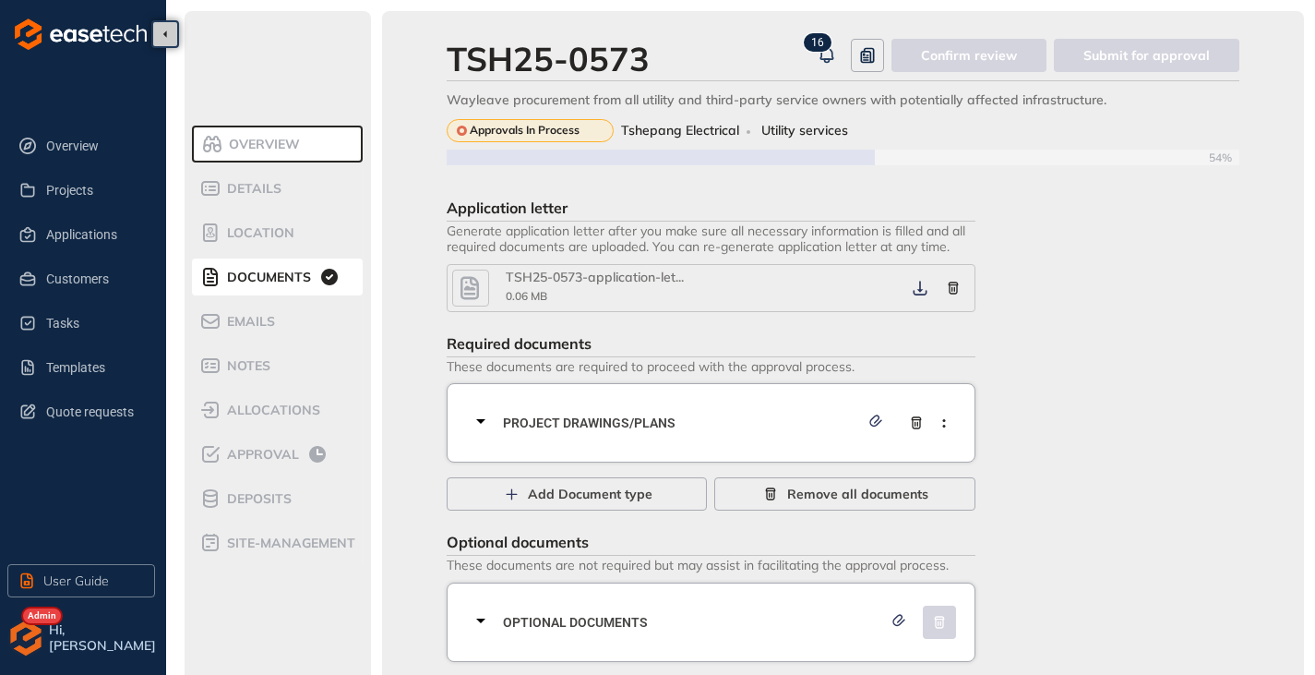
click at [474, 416] on icon at bounding box center [481, 421] width 22 height 22
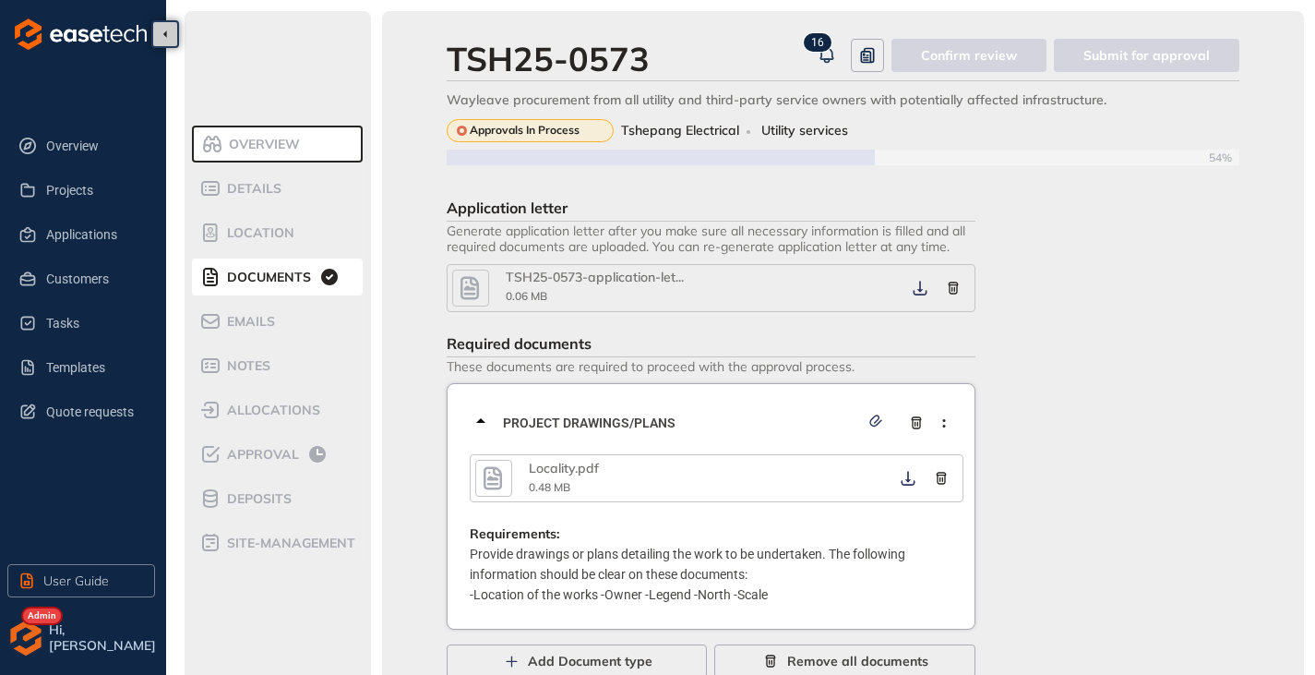
click at [496, 481] on icon "button" at bounding box center [493, 478] width 28 height 33
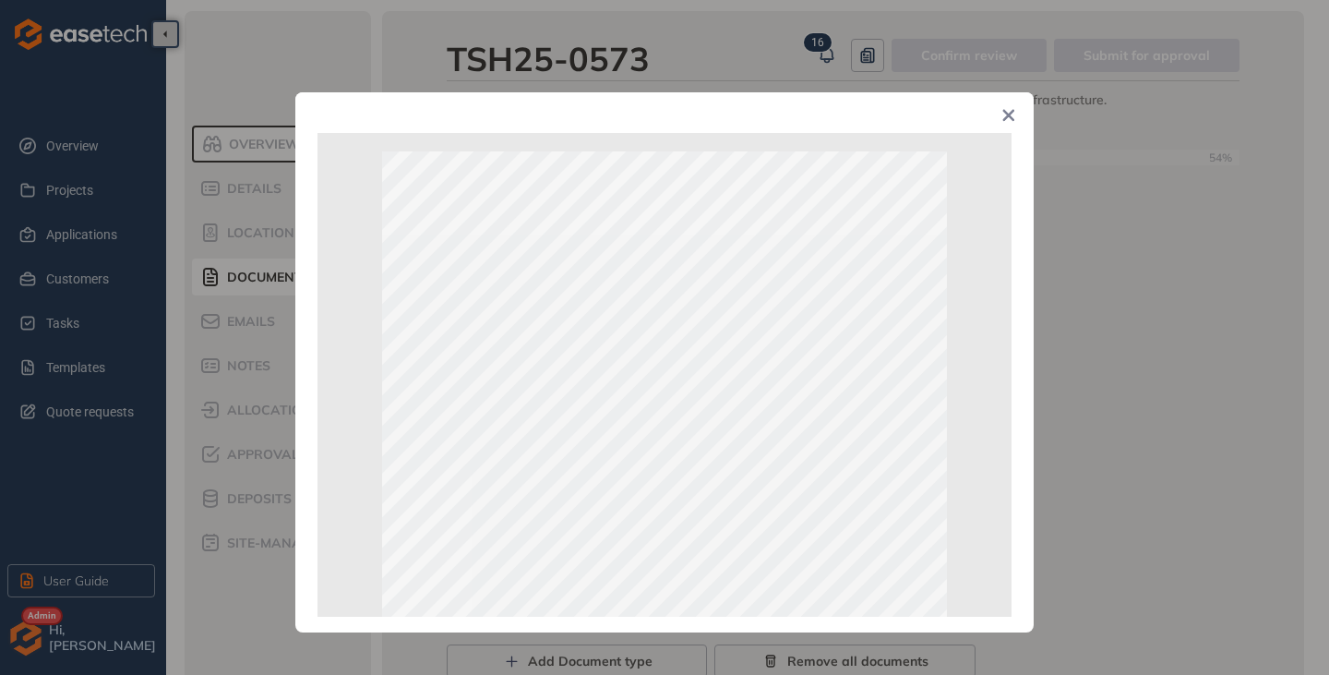
click at [1011, 114] on icon "Close" at bounding box center [1009, 116] width 12 height 12
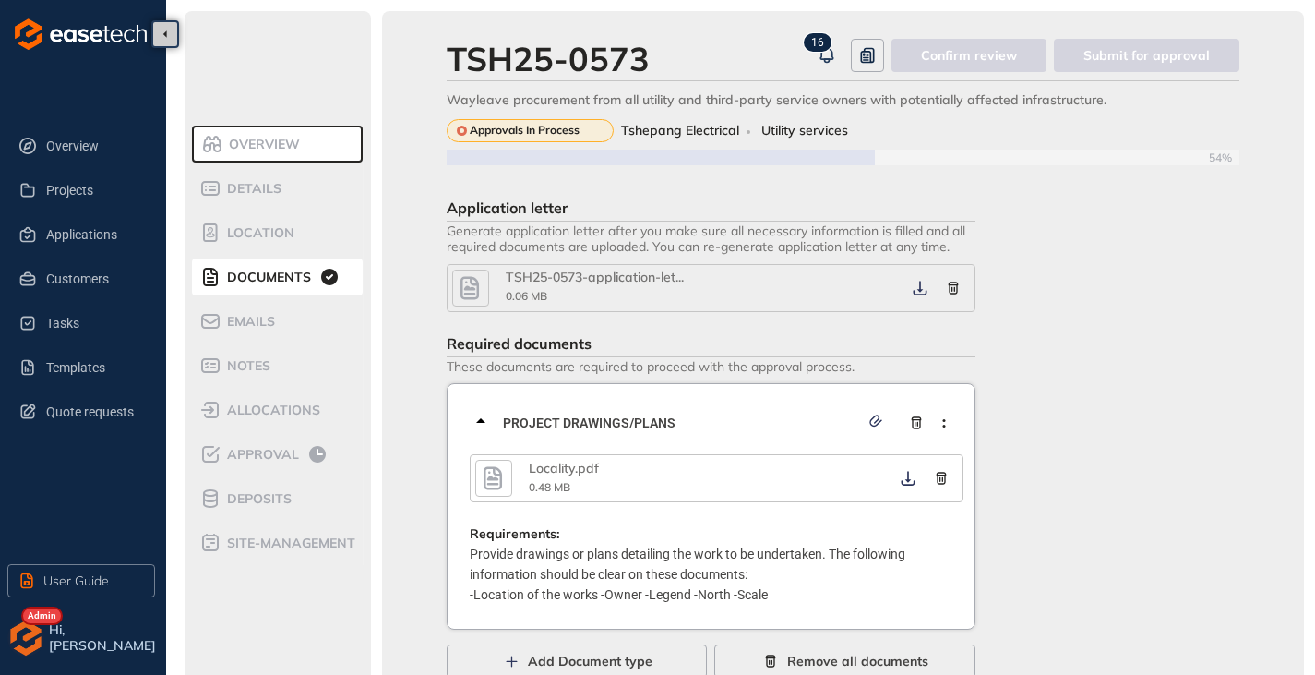
click at [486, 426] on icon at bounding box center [481, 421] width 22 height 22
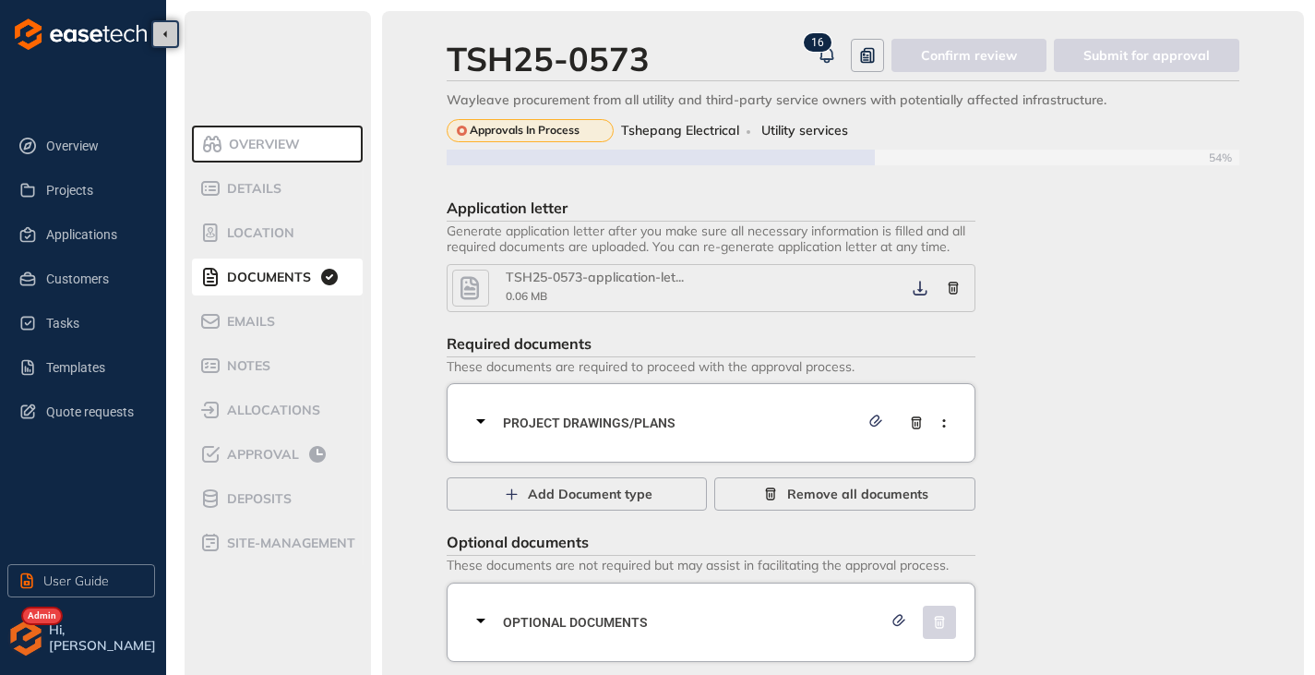
click at [477, 296] on icon "button" at bounding box center [470, 287] width 18 height 23
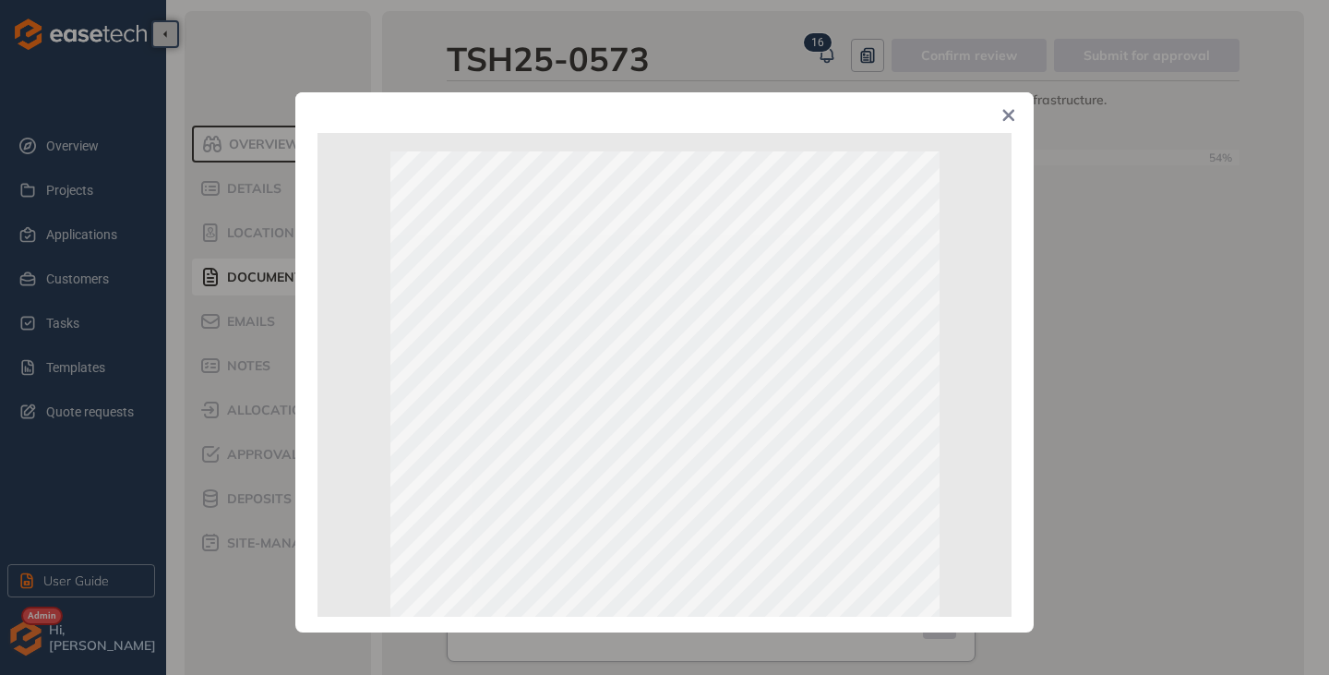
click at [1006, 110] on icon "Close" at bounding box center [1008, 115] width 13 height 13
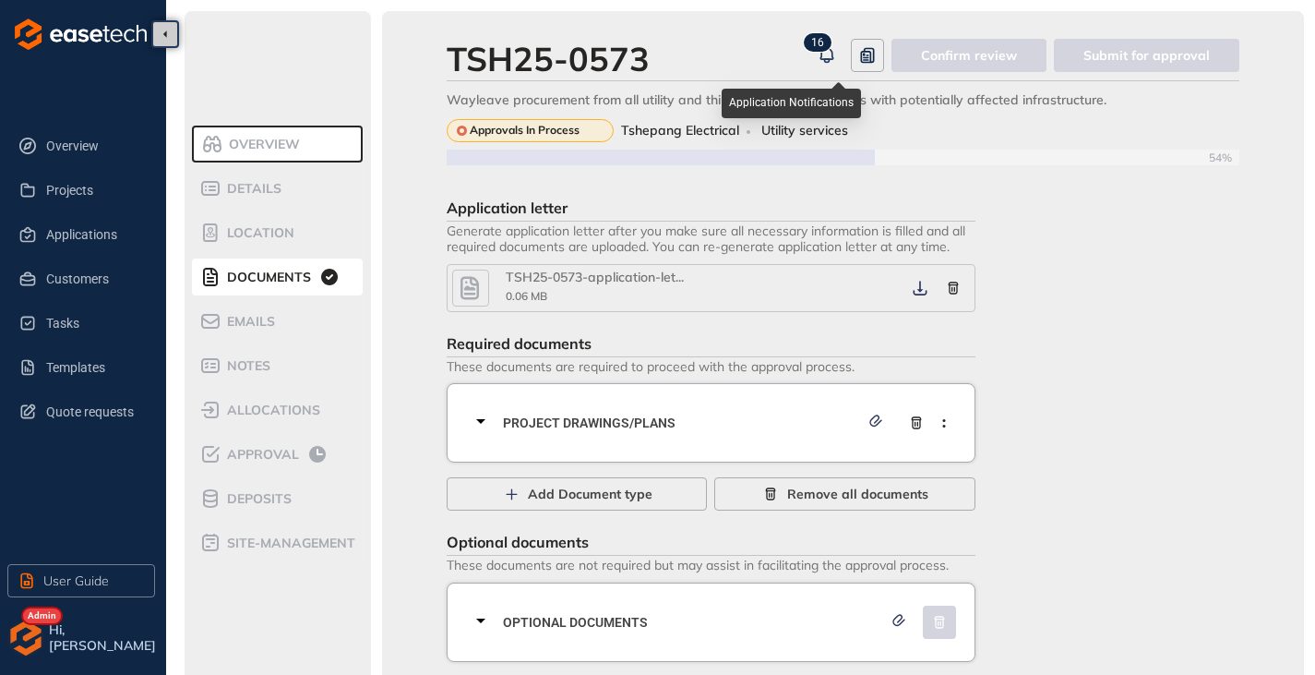
click at [831, 53] on icon "button" at bounding box center [827, 55] width 18 height 22
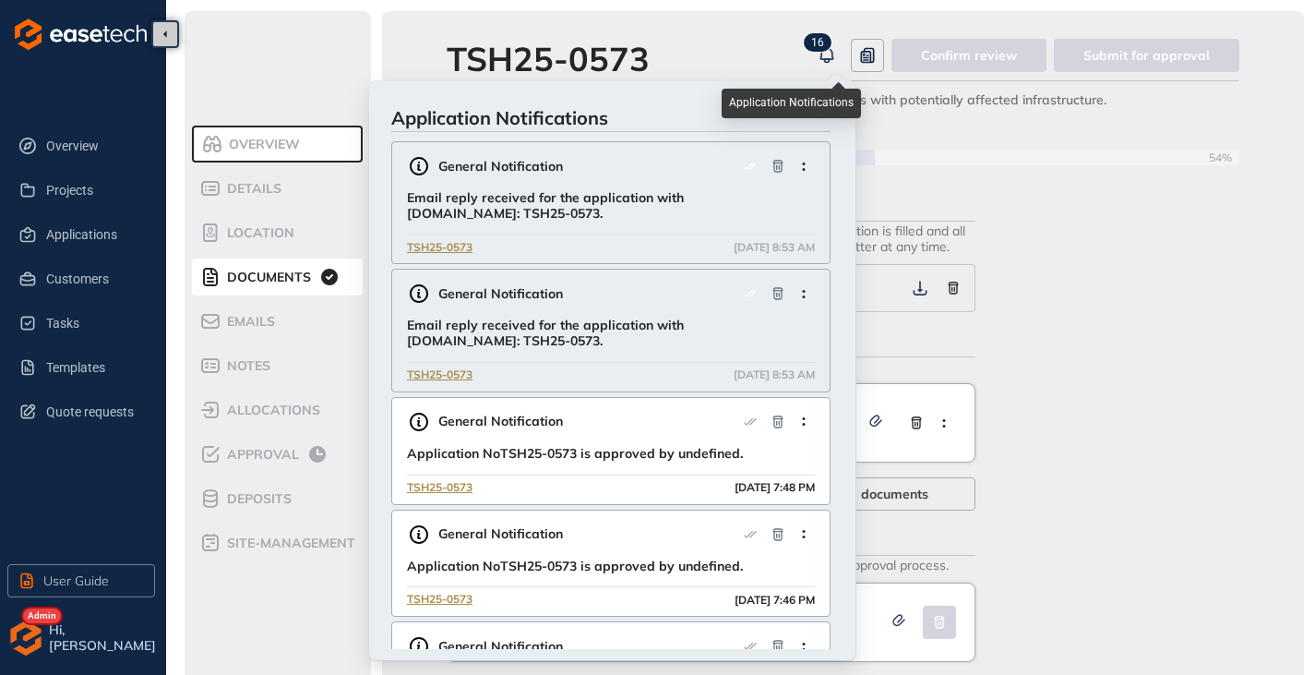
click at [831, 53] on icon "button" at bounding box center [827, 55] width 18 height 22
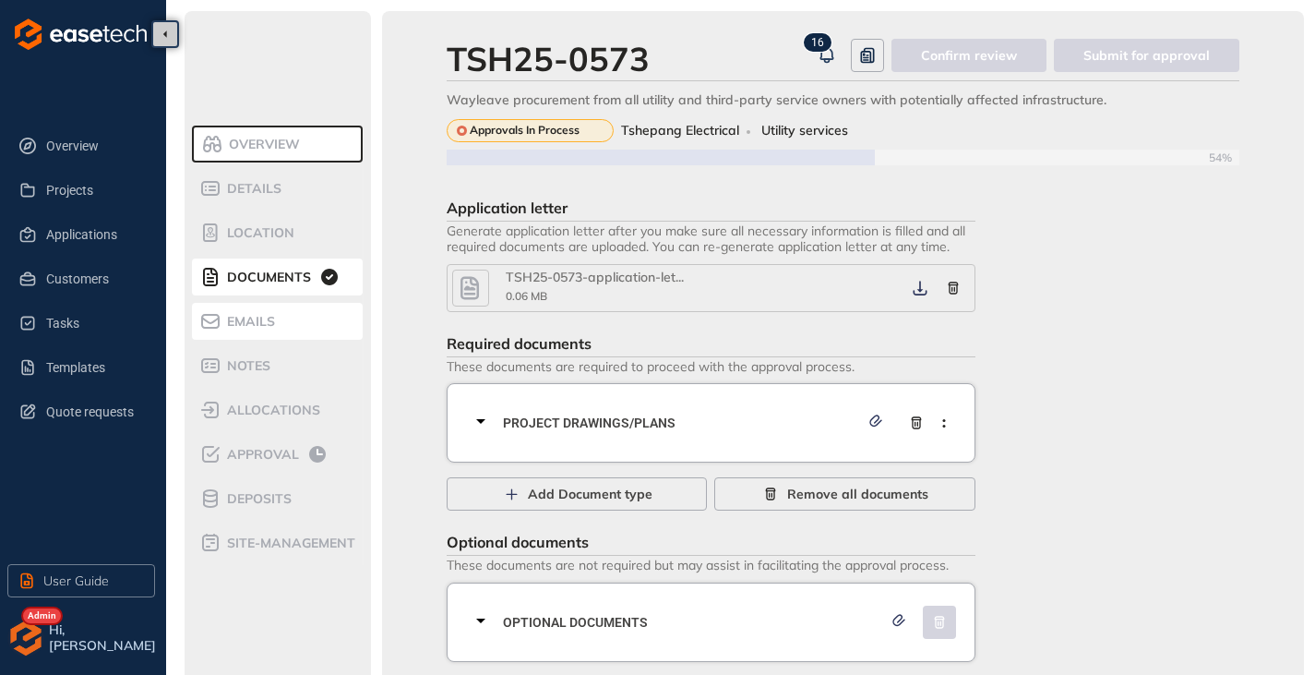
click at [265, 323] on span "Emails" at bounding box center [249, 322] width 54 height 16
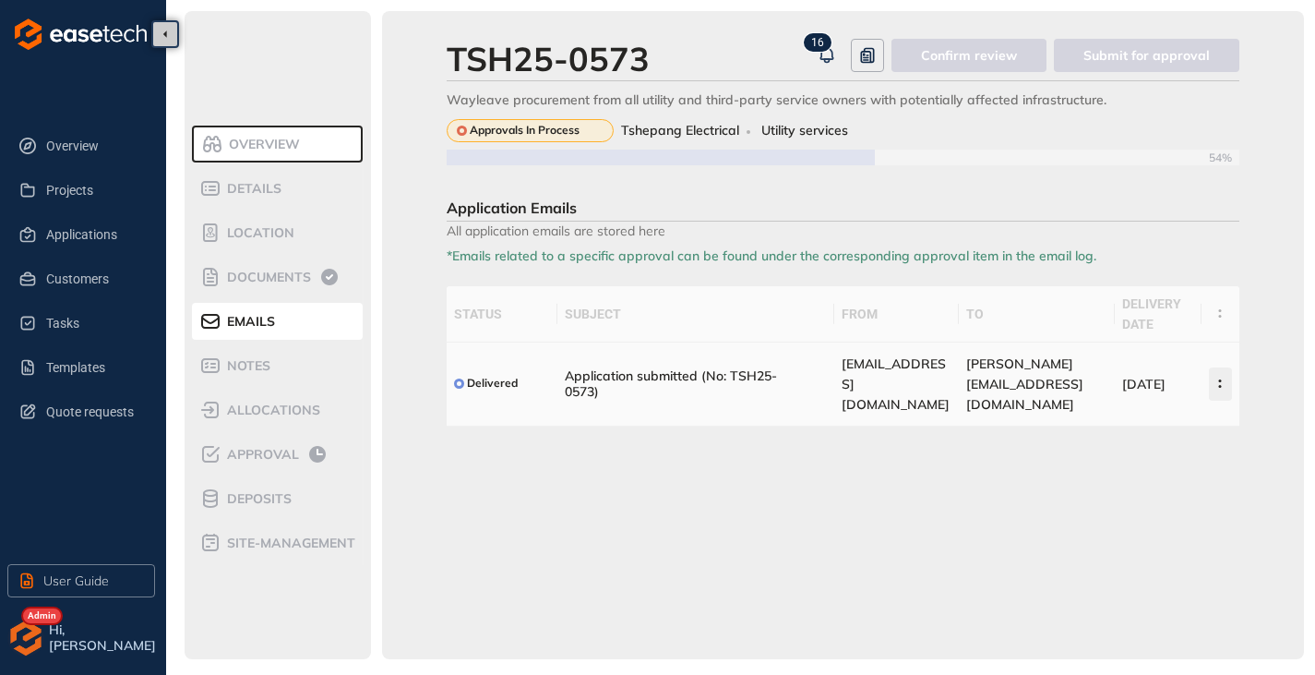
click at [1223, 379] on icon "button" at bounding box center [1220, 383] width 18 height 8
click at [1115, 425] on div "View Email" at bounding box center [1134, 416] width 96 height 18
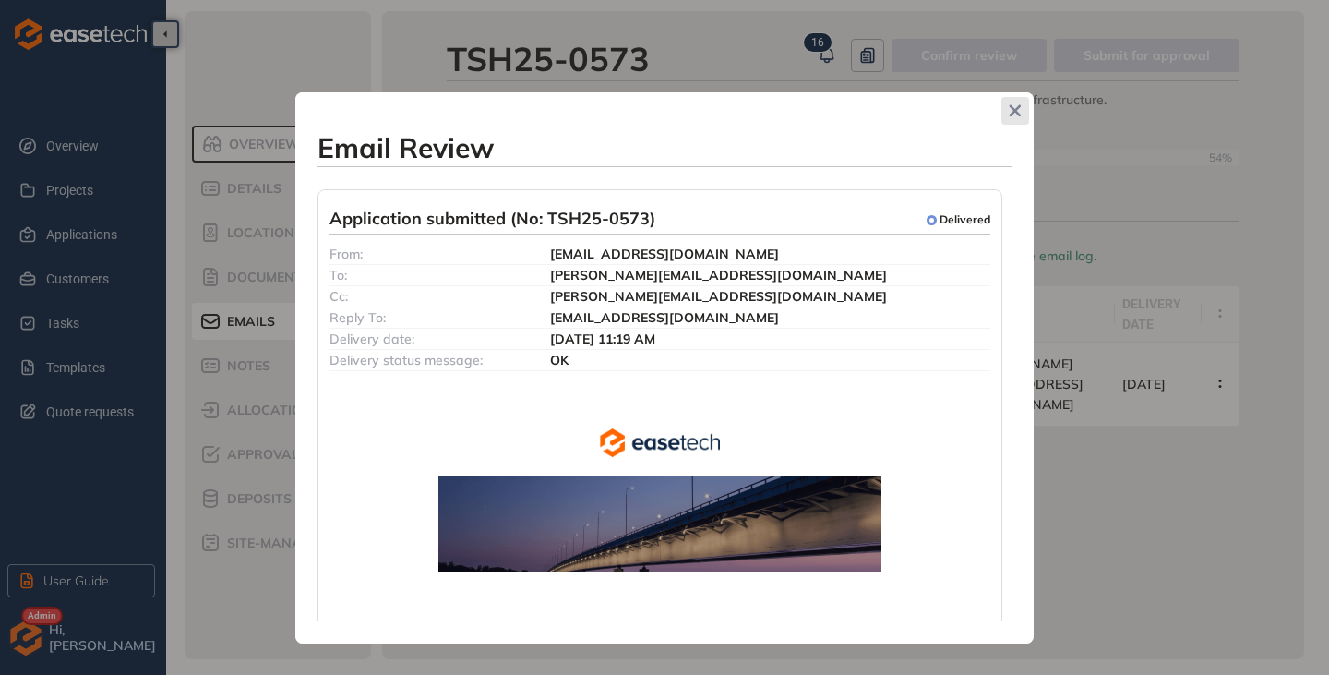
click at [1007, 110] on span "Close" at bounding box center [1016, 111] width 28 height 28
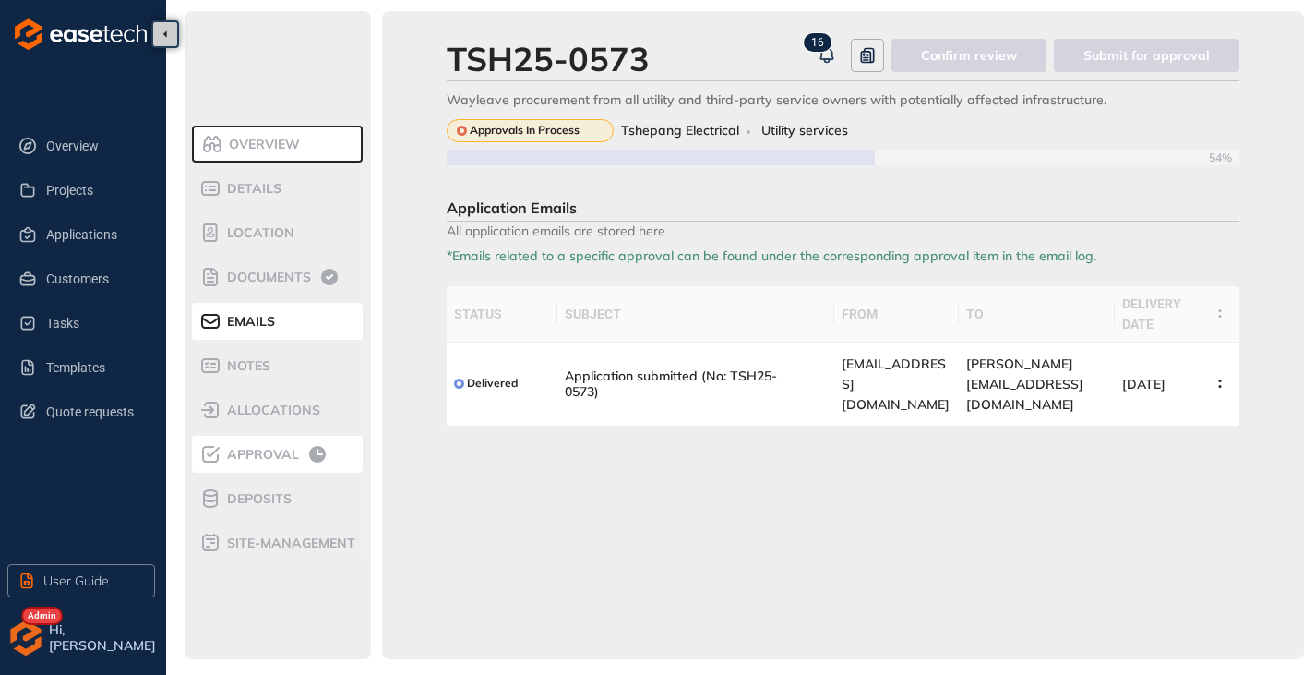
click at [263, 468] on li "Approval" at bounding box center [277, 454] width 171 height 37
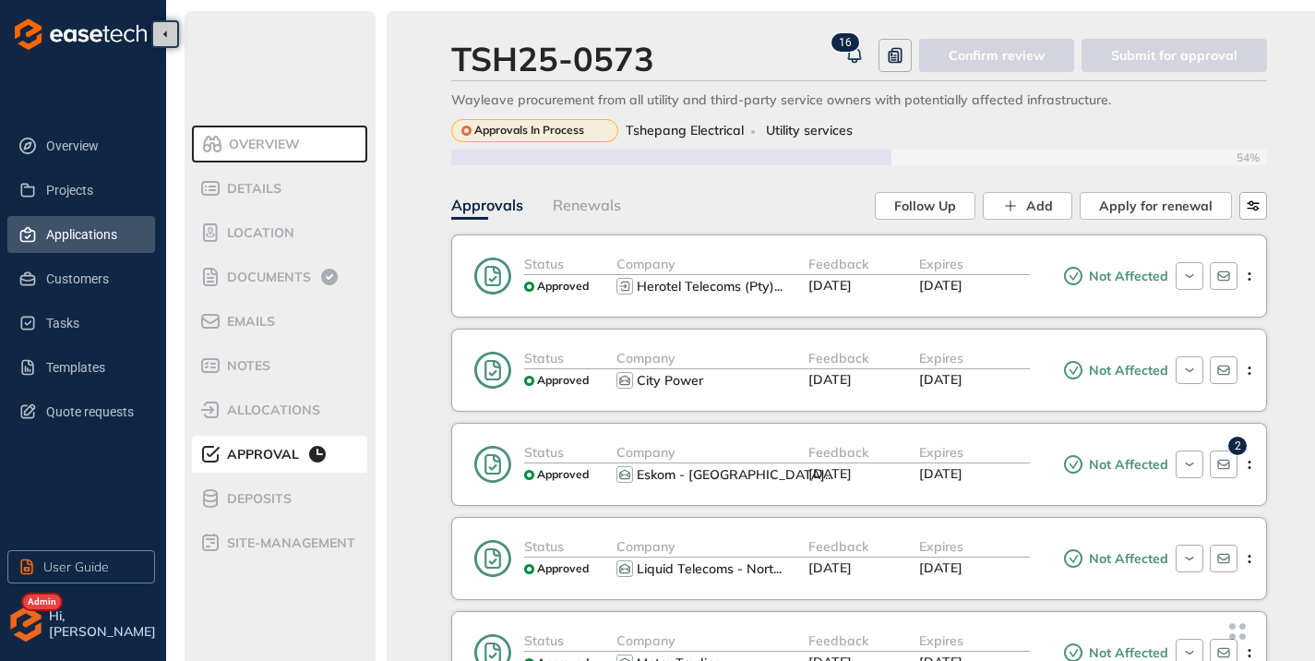
click at [90, 248] on span "Applications" at bounding box center [93, 234] width 94 height 37
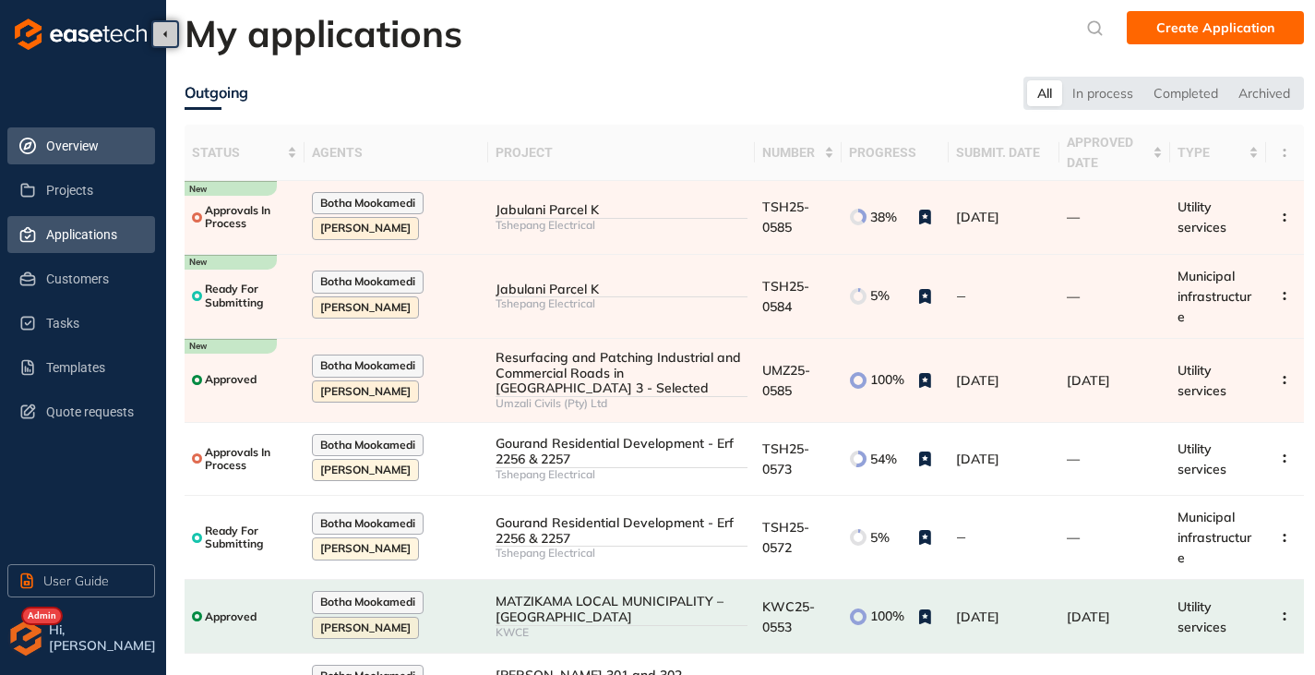
click at [65, 135] on span "Overview" at bounding box center [93, 145] width 94 height 37
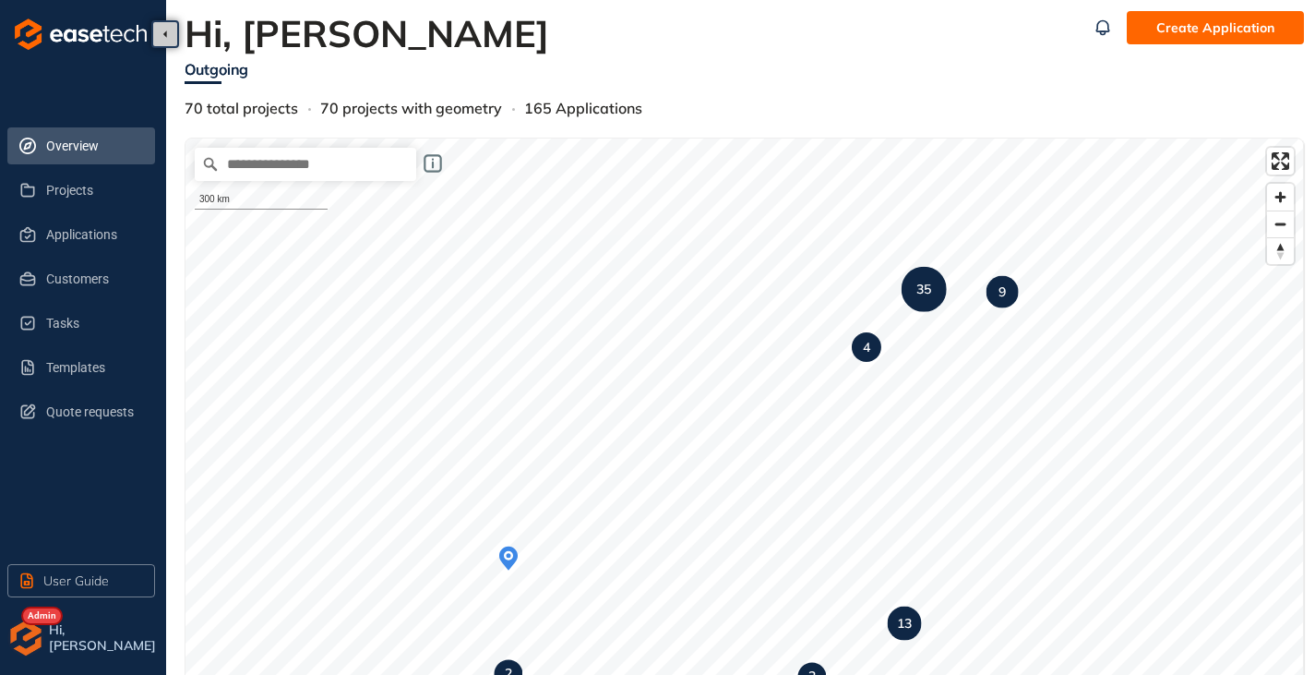
click at [14, 631] on img "button" at bounding box center [25, 637] width 37 height 37
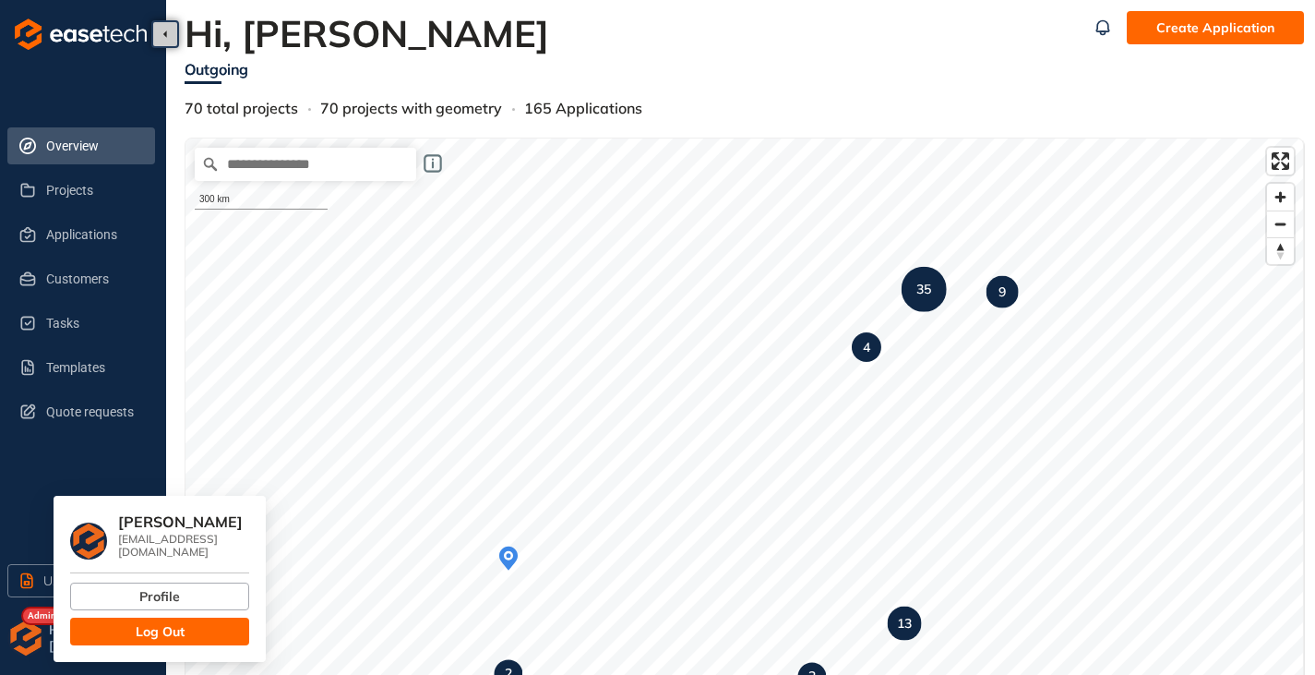
click at [174, 621] on span "Log Out" at bounding box center [160, 631] width 49 height 20
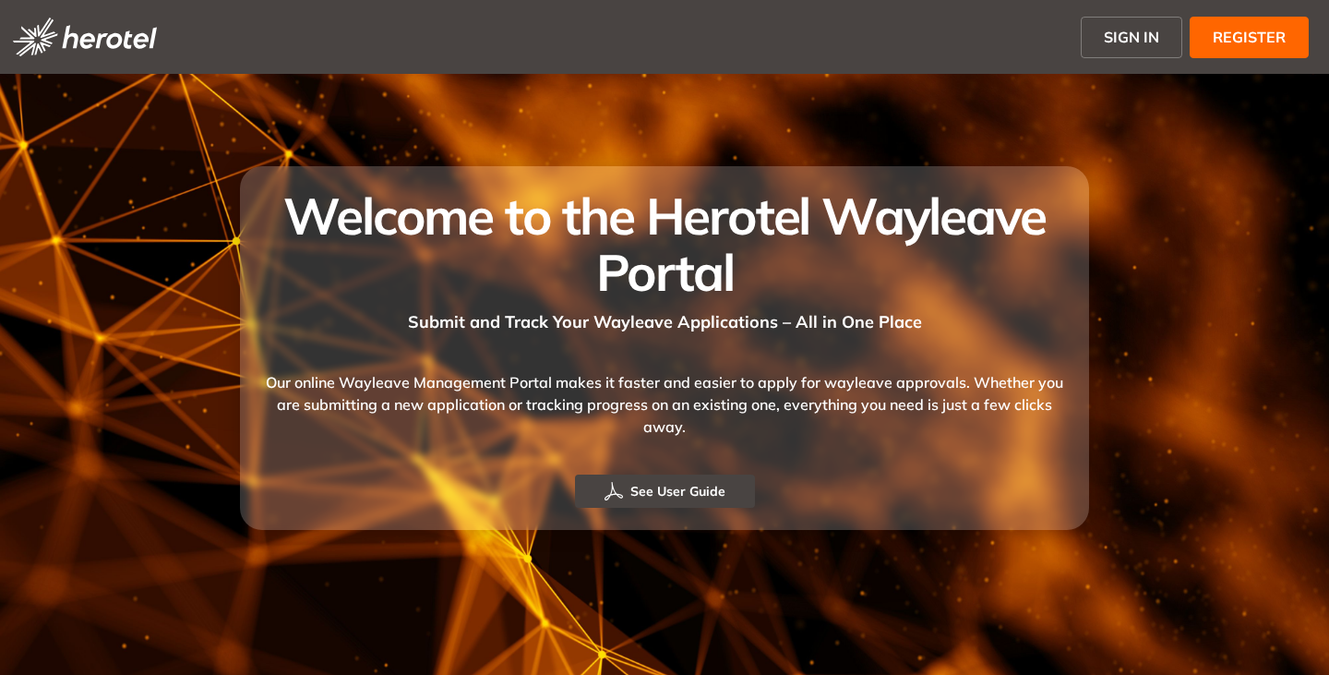
click at [1111, 39] on span "SIGN IN" at bounding box center [1131, 37] width 55 height 22
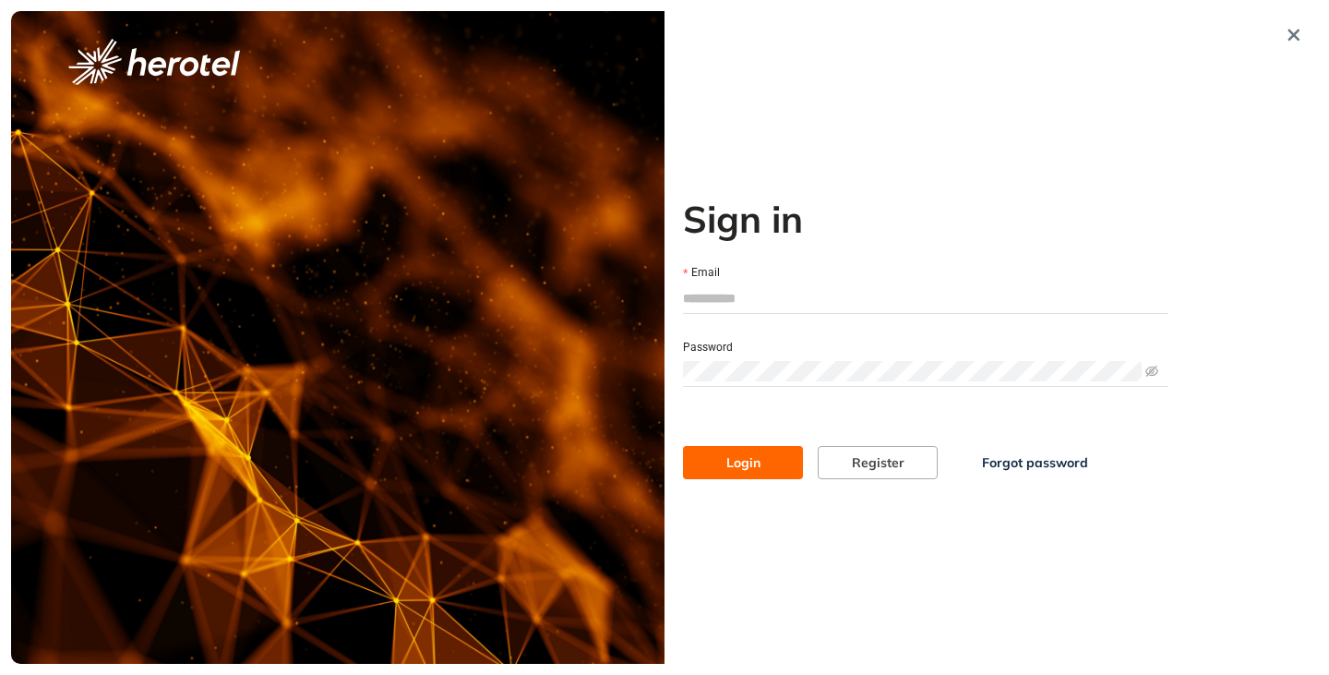
click at [791, 298] on input "Email" at bounding box center [926, 298] width 486 height 28
type input "**********"
click at [683, 446] on button "Login" at bounding box center [743, 462] width 120 height 33
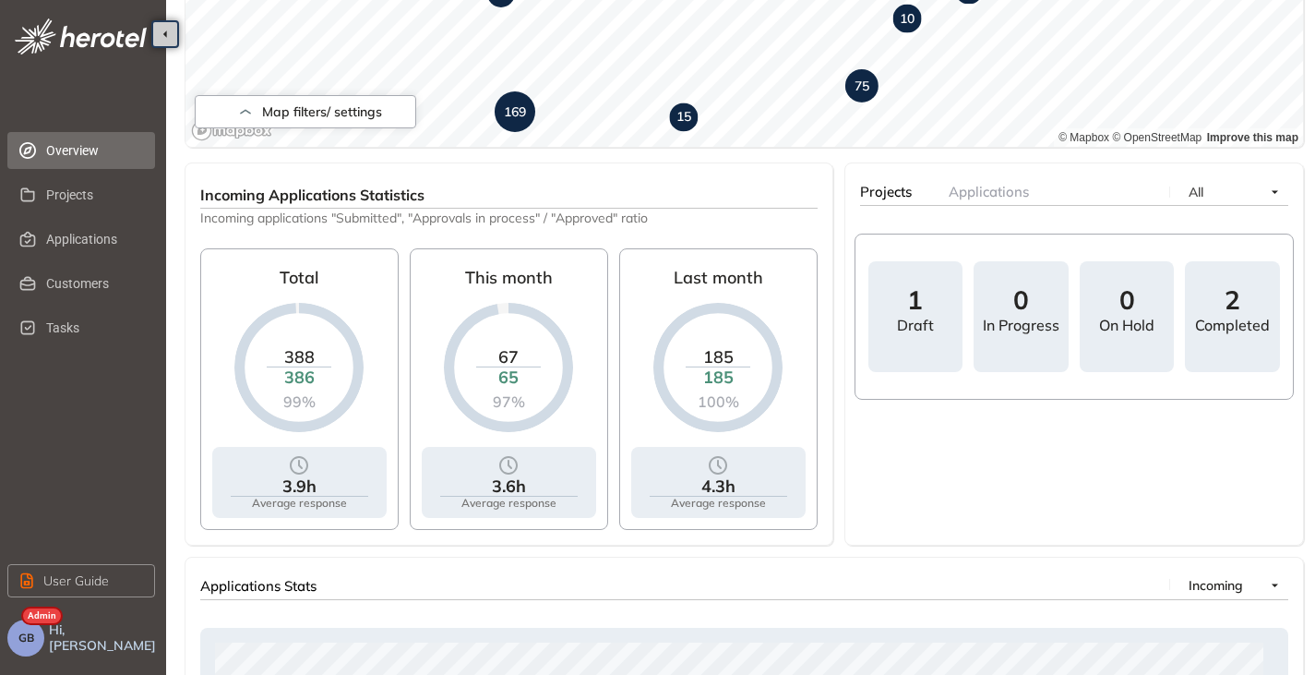
scroll to position [534, 0]
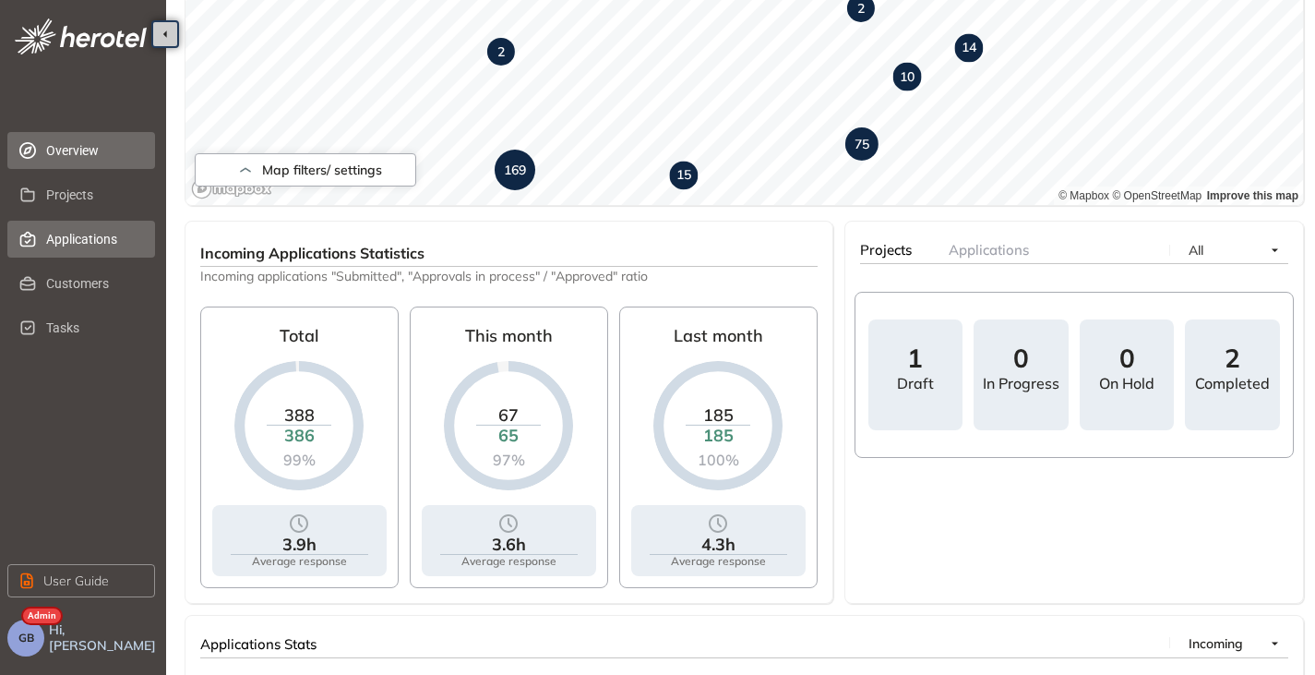
click at [45, 244] on li "Applications" at bounding box center [81, 239] width 148 height 37
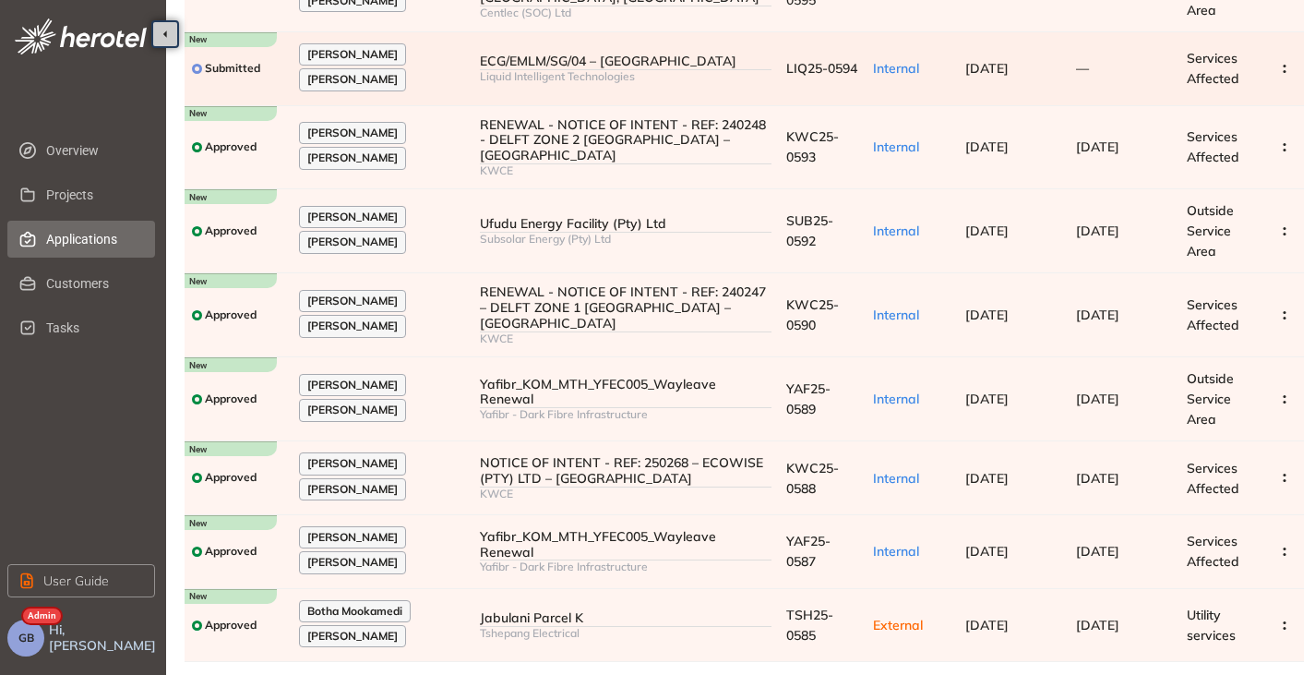
scroll to position [332, 0]
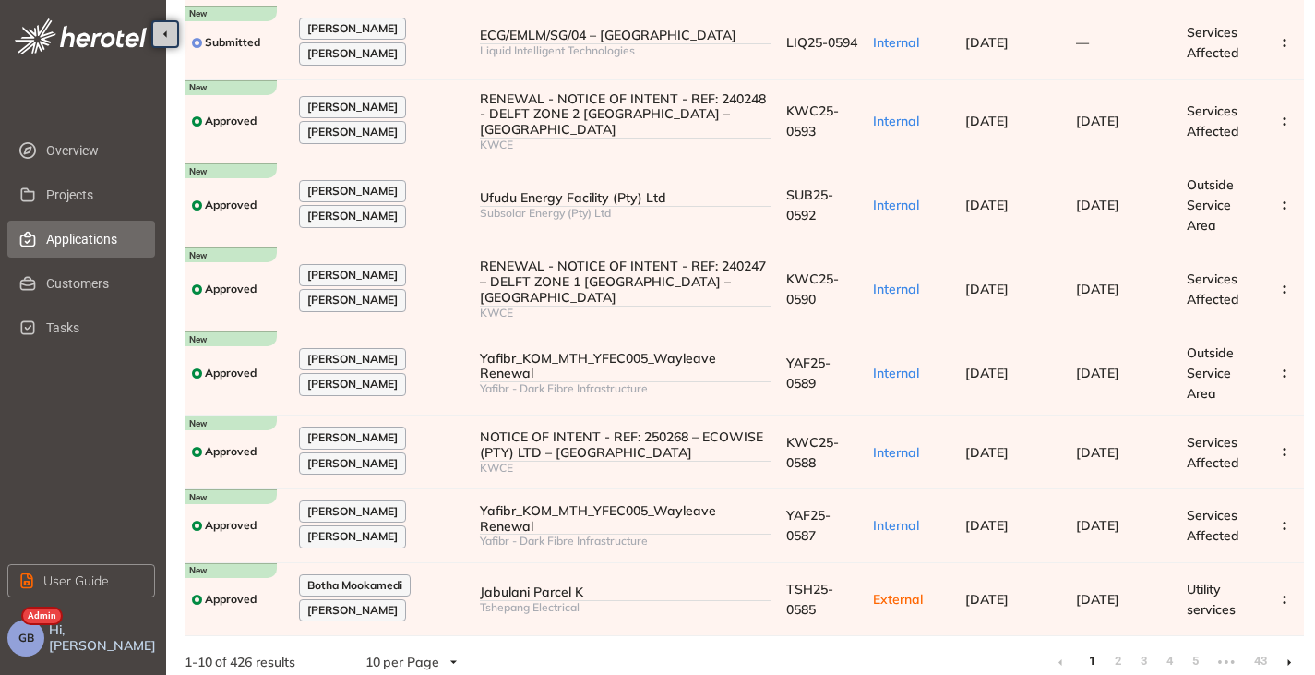
click at [1291, 647] on li at bounding box center [1290, 662] width 30 height 30
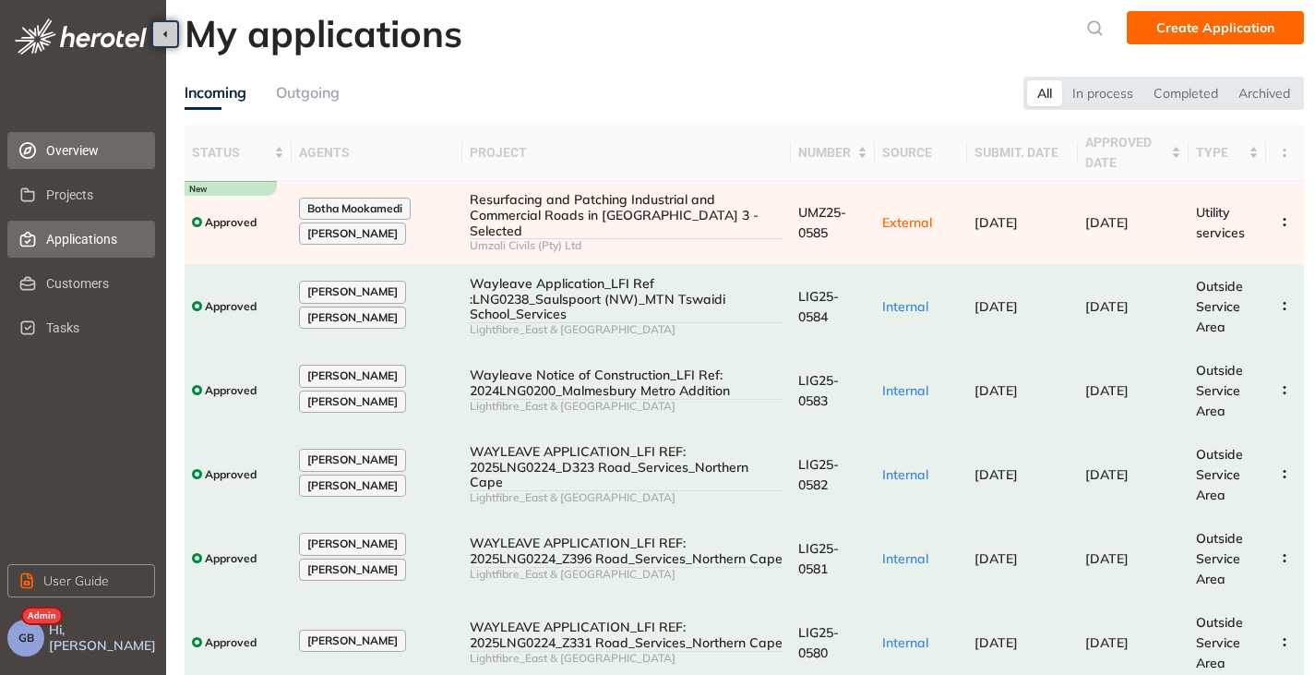
click at [94, 161] on span "Overview" at bounding box center [93, 150] width 94 height 37
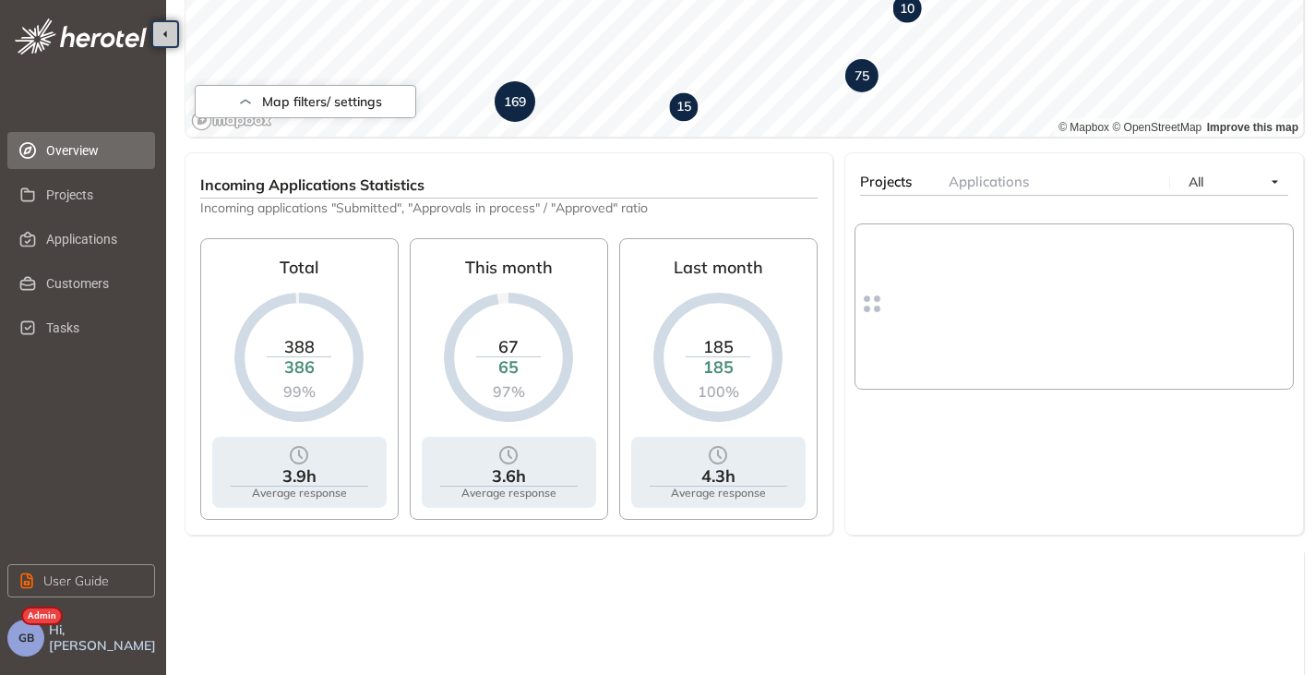
scroll to position [602, 0]
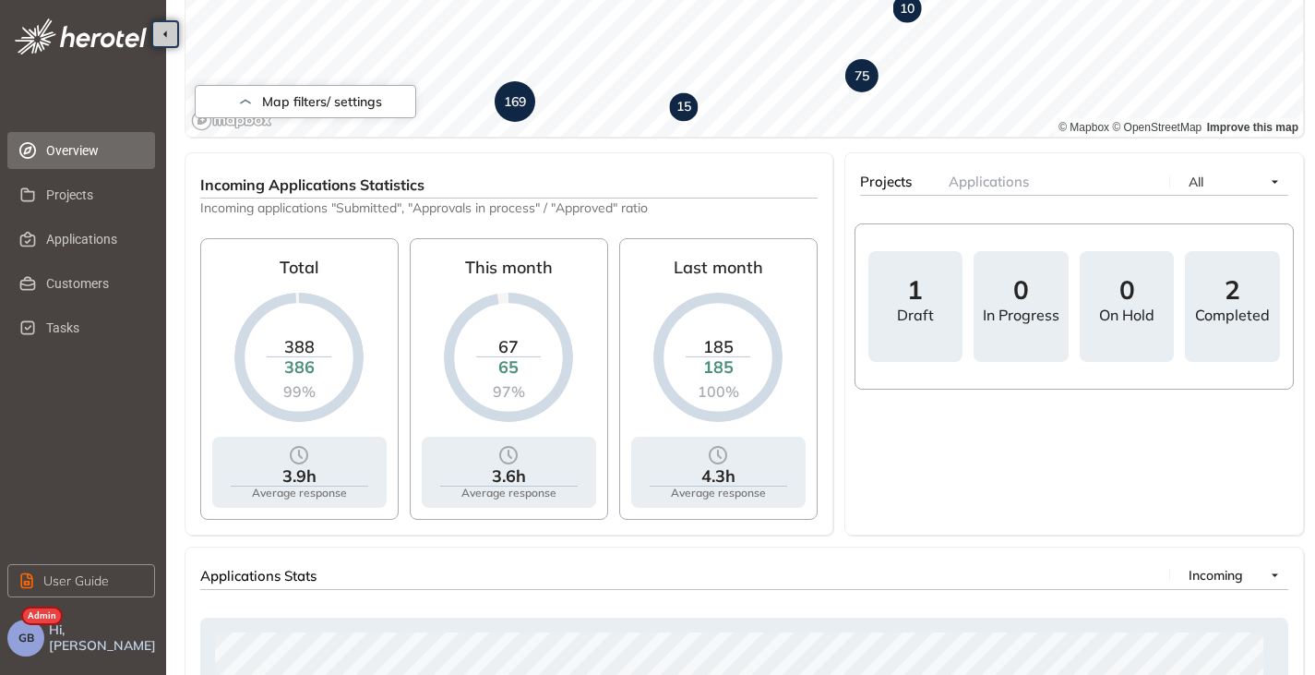
click at [24, 641] on span "GB" at bounding box center [26, 637] width 16 height 13
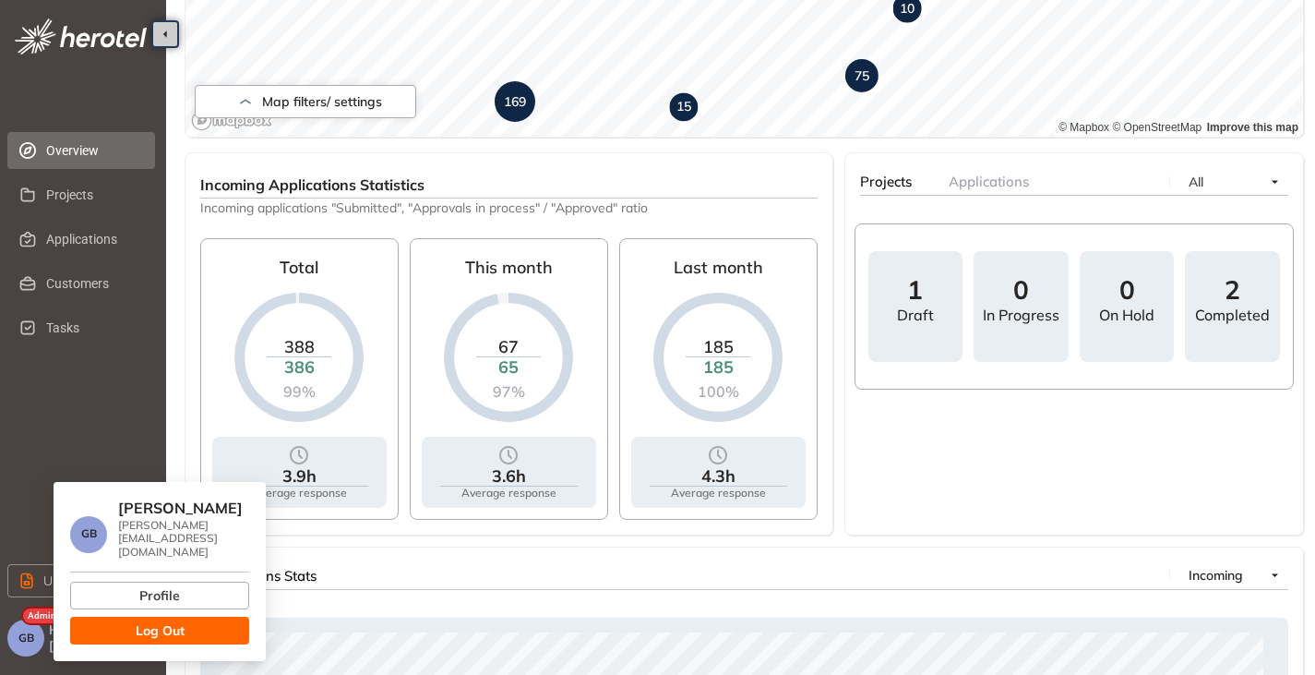
click at [190, 618] on button "Log Out" at bounding box center [159, 631] width 179 height 28
